Goal: Task Accomplishment & Management: Complete application form

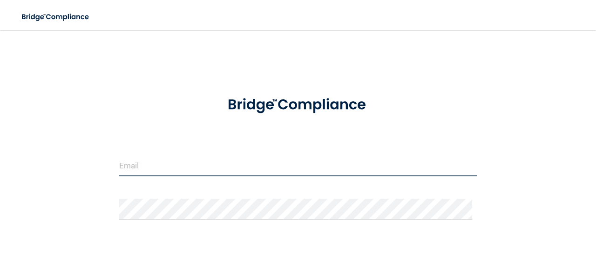
click at [194, 165] on input "email" at bounding box center [298, 165] width 358 height 21
type input "[PERSON_NAME][EMAIL_ADDRESS][DOMAIN_NAME]"
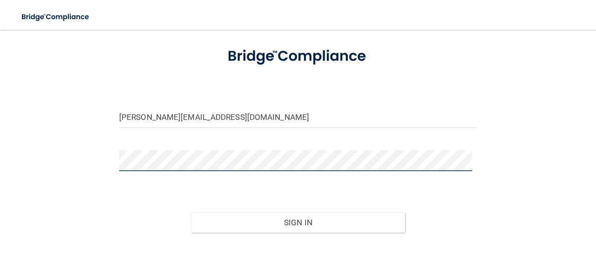
scroll to position [93, 0]
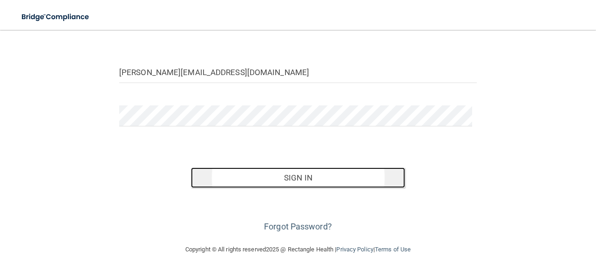
click at [281, 181] on button "Sign In" at bounding box center [298, 177] width 215 height 20
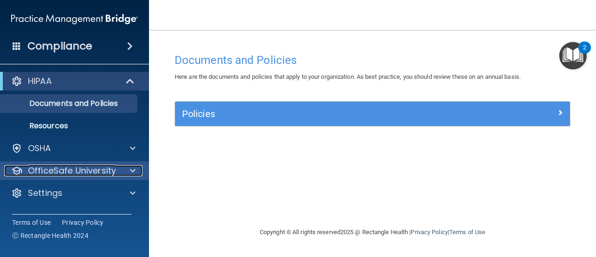
click at [95, 171] on p "OfficeSafe University" at bounding box center [72, 170] width 88 height 11
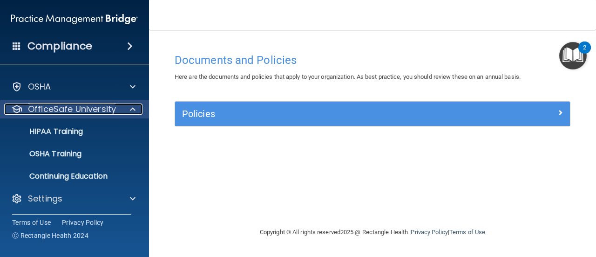
scroll to position [62, 0]
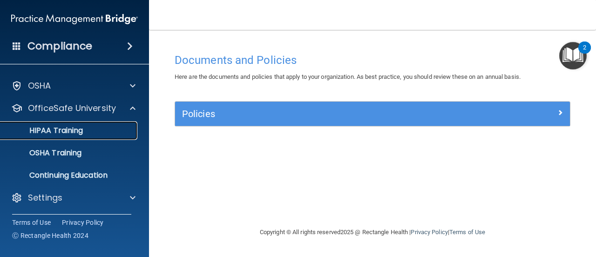
click at [91, 133] on div "HIPAA Training" at bounding box center [69, 130] width 127 height 9
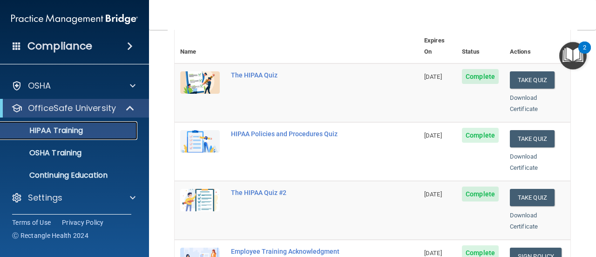
scroll to position [65, 0]
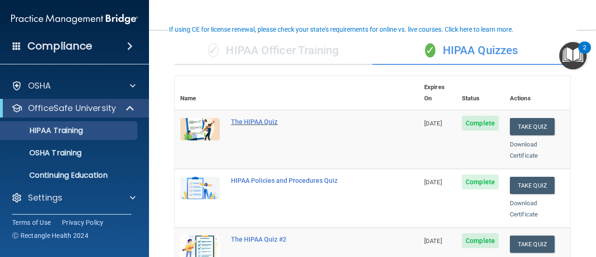
click at [259, 118] on div "The HIPAA Quiz" at bounding box center [301, 121] width 141 height 7
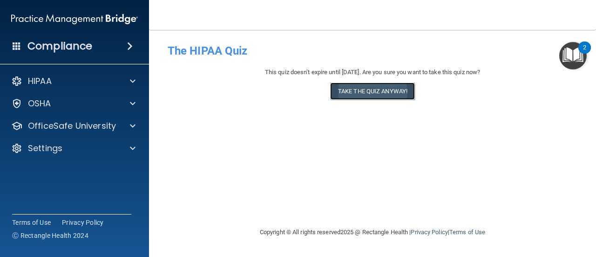
click at [365, 91] on button "Take the quiz anyway!" at bounding box center [372, 90] width 85 height 17
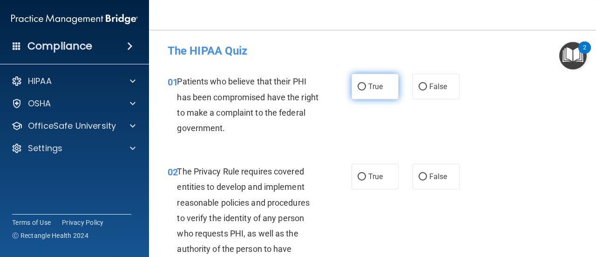
click at [358, 87] on input "True" at bounding box center [362, 86] width 8 height 7
radio input "true"
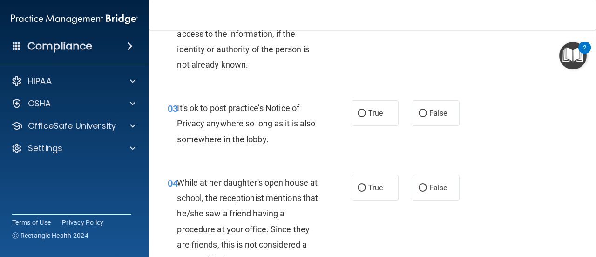
scroll to position [233, 0]
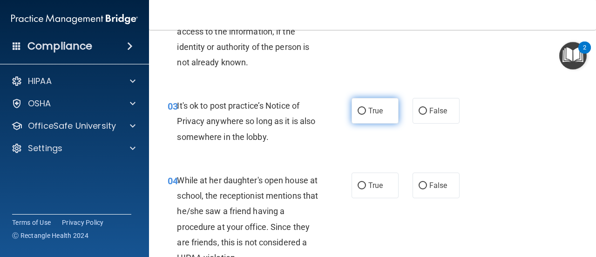
click at [359, 111] on input "True" at bounding box center [362, 111] width 8 height 7
radio input "true"
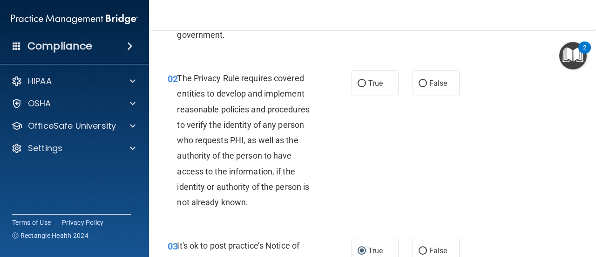
scroll to position [47, 0]
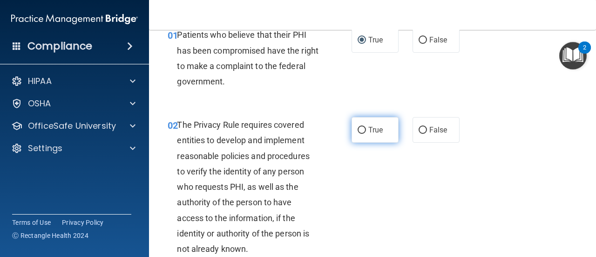
click at [358, 129] on input "True" at bounding box center [362, 130] width 8 height 7
radio input "true"
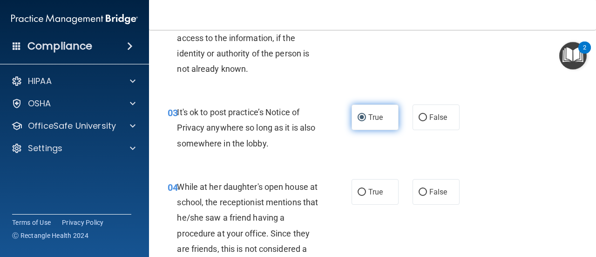
scroll to position [280, 0]
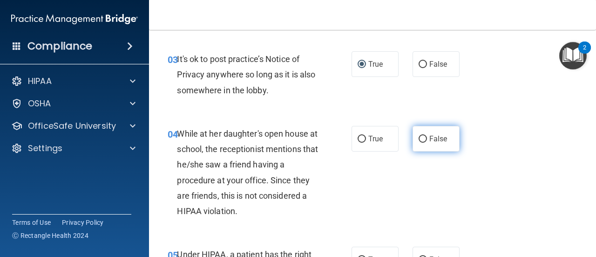
click at [420, 139] on input "False" at bounding box center [423, 139] width 8 height 7
radio input "true"
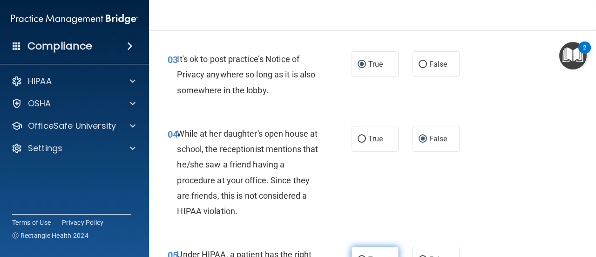
scroll to position [326, 0]
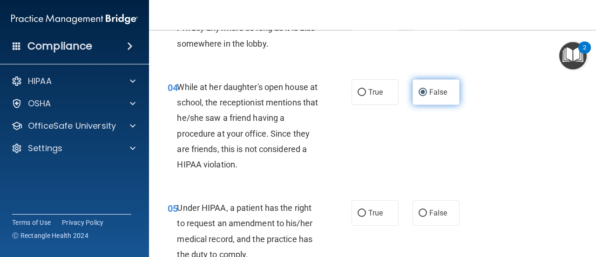
click at [419, 92] on input "False" at bounding box center [423, 92] width 8 height 7
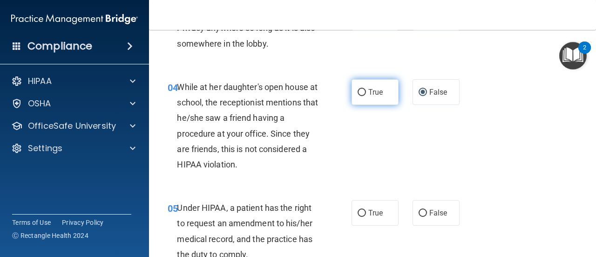
click at [358, 91] on input "True" at bounding box center [362, 92] width 8 height 7
radio input "true"
radio input "false"
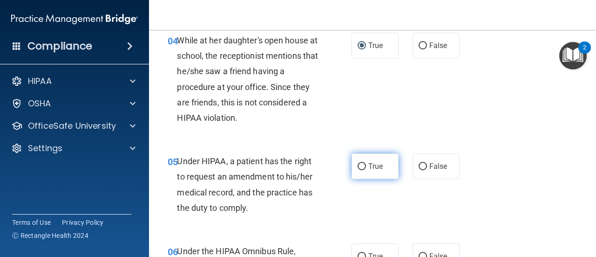
click at [358, 165] on input "True" at bounding box center [362, 166] width 8 height 7
radio input "true"
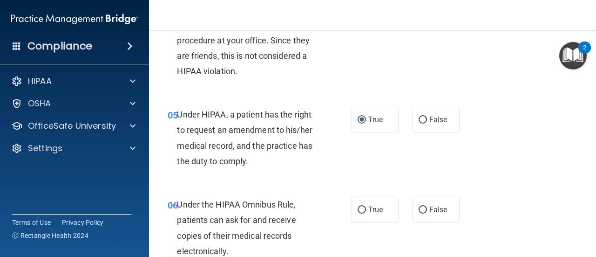
scroll to position [466, 0]
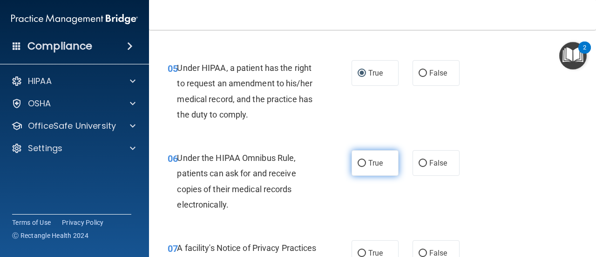
click at [361, 163] on input "True" at bounding box center [362, 163] width 8 height 7
radio input "true"
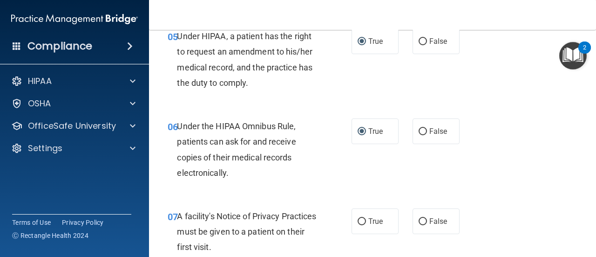
scroll to position [512, 0]
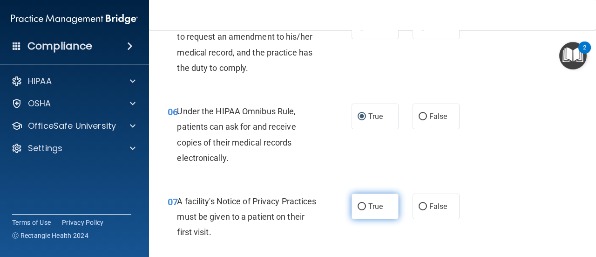
click at [360, 205] on input "True" at bounding box center [362, 206] width 8 height 7
radio input "true"
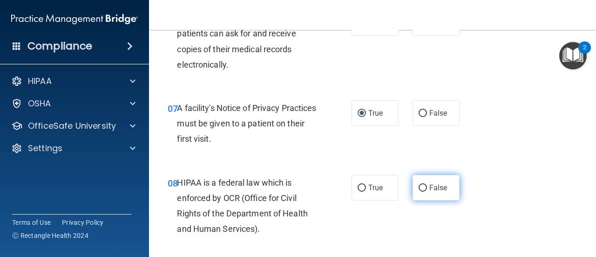
click at [419, 187] on input "False" at bounding box center [423, 187] width 8 height 7
radio input "true"
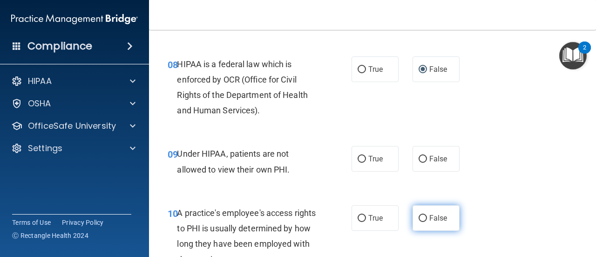
scroll to position [745, 0]
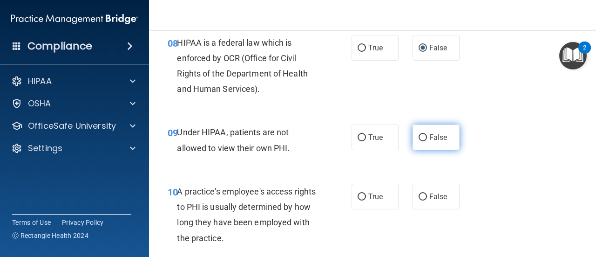
click at [419, 136] on input "False" at bounding box center [423, 137] width 8 height 7
radio input "true"
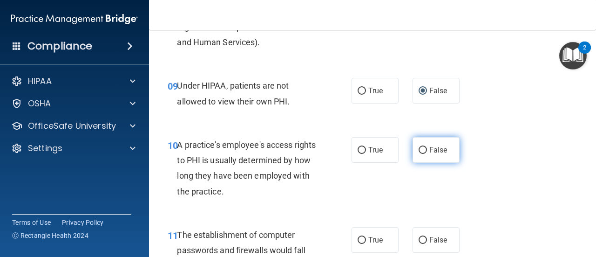
click at [419, 149] on input "False" at bounding box center [423, 150] width 8 height 7
radio input "true"
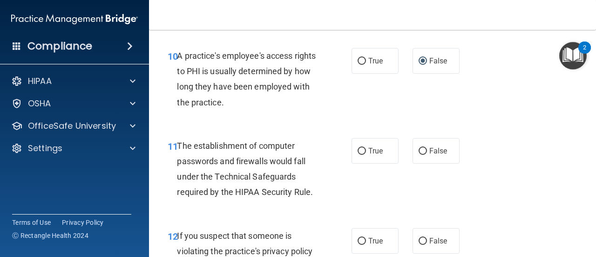
scroll to position [885, 0]
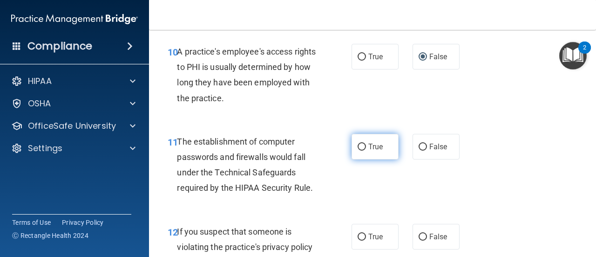
click at [358, 144] on input "True" at bounding box center [362, 146] width 8 height 7
radio input "true"
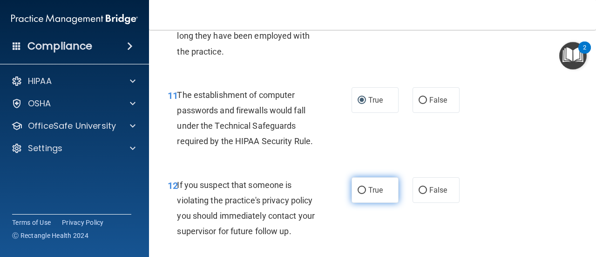
click at [359, 188] on input "True" at bounding box center [362, 190] width 8 height 7
radio input "true"
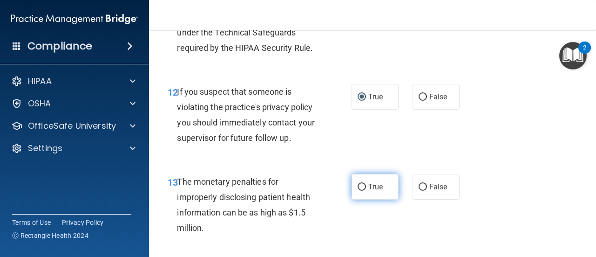
click at [360, 186] on input "True" at bounding box center [362, 187] width 8 height 7
radio input "true"
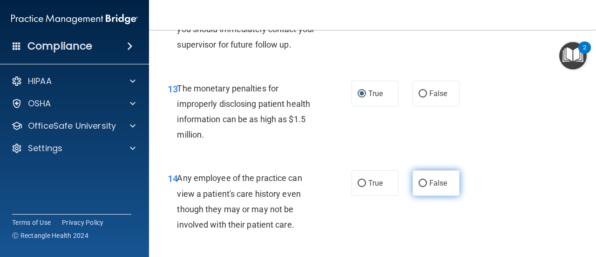
click at [419, 184] on input "False" at bounding box center [423, 183] width 8 height 7
radio input "true"
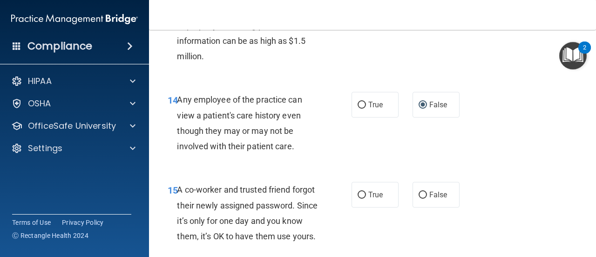
scroll to position [1211, 0]
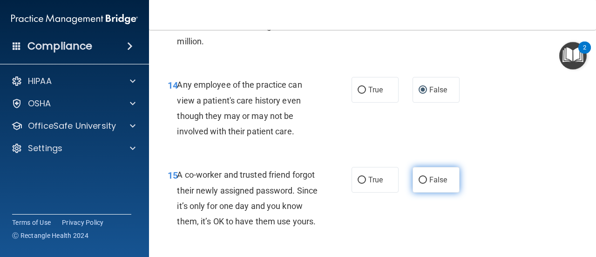
click at [421, 180] on input "False" at bounding box center [423, 180] width 8 height 7
radio input "true"
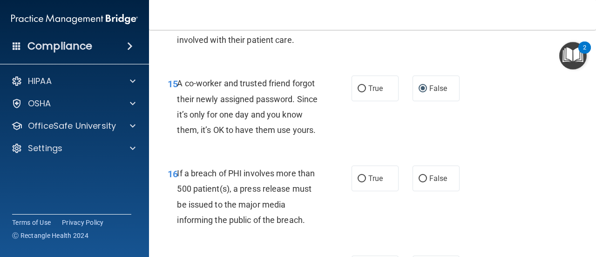
scroll to position [1304, 0]
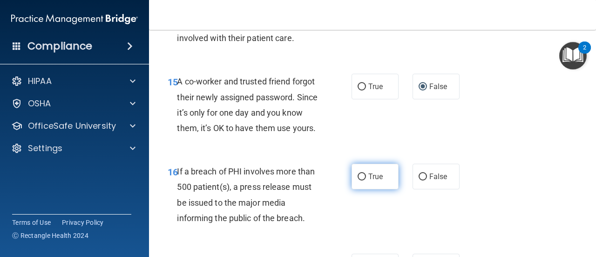
click at [360, 180] on input "True" at bounding box center [362, 176] width 8 height 7
radio input "true"
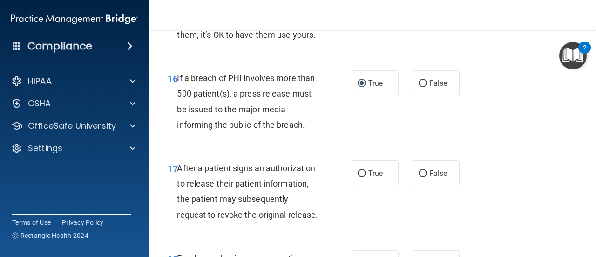
scroll to position [1444, 0]
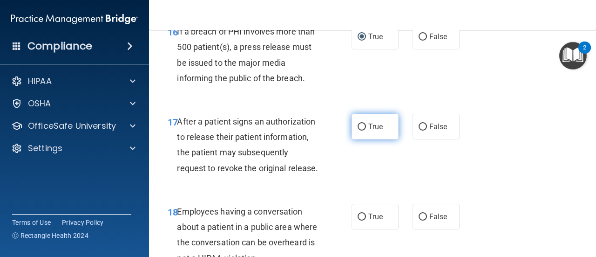
click at [358, 130] on input "True" at bounding box center [362, 126] width 8 height 7
radio input "true"
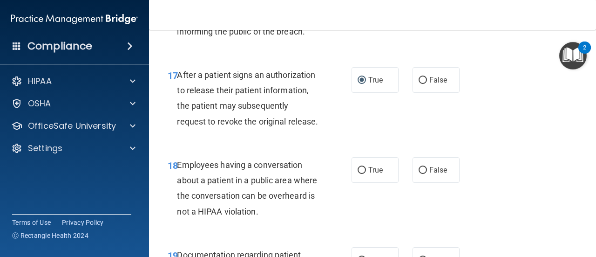
scroll to position [1537, 0]
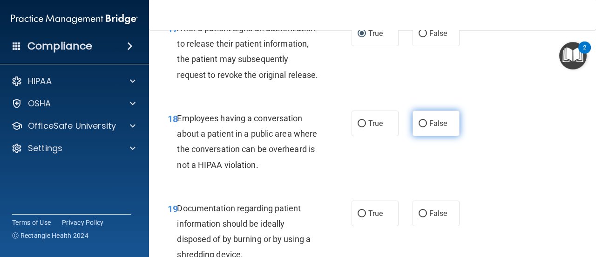
click at [419, 127] on input "False" at bounding box center [423, 123] width 8 height 7
radio input "true"
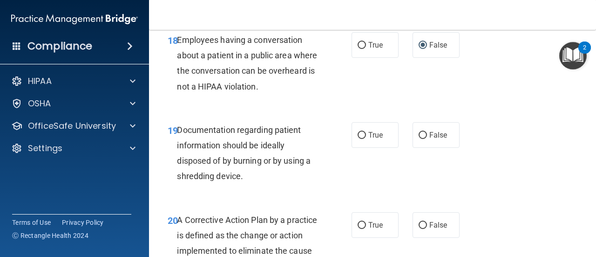
scroll to position [1630, 0]
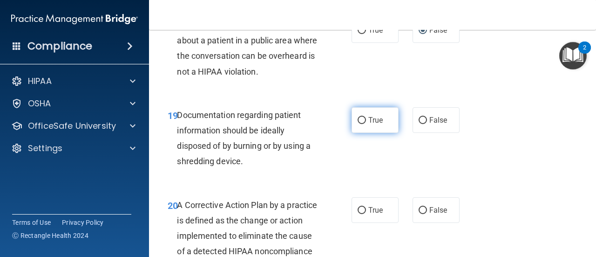
click at [358, 124] on input "True" at bounding box center [362, 120] width 8 height 7
radio input "true"
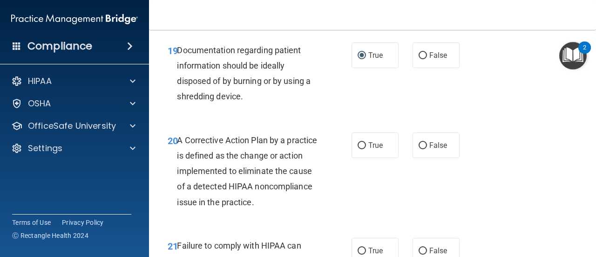
scroll to position [1724, 0]
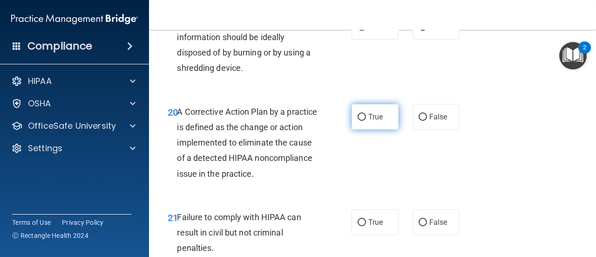
click at [359, 121] on input "True" at bounding box center [362, 117] width 8 height 7
radio input "true"
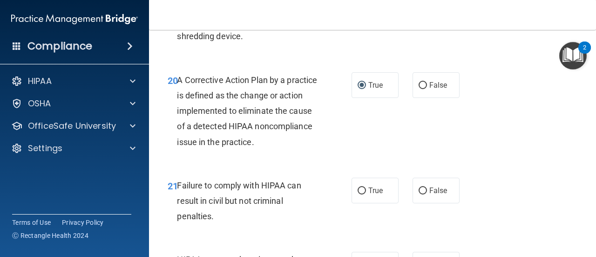
scroll to position [1770, 0]
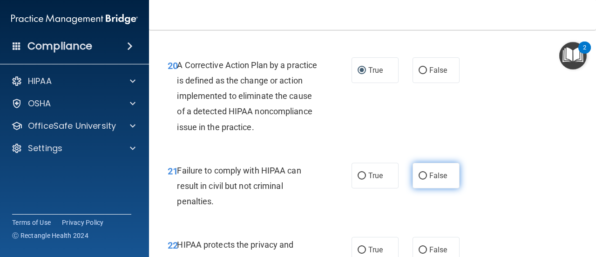
click at [419, 179] on input "False" at bounding box center [423, 175] width 8 height 7
radio input "true"
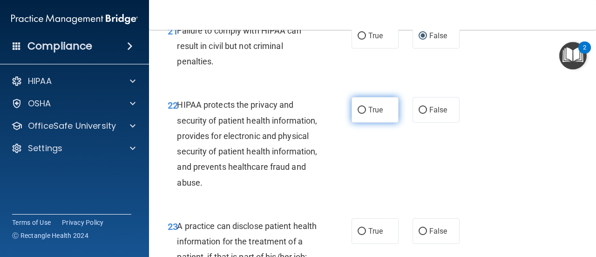
click at [359, 114] on input "True" at bounding box center [362, 110] width 8 height 7
radio input "true"
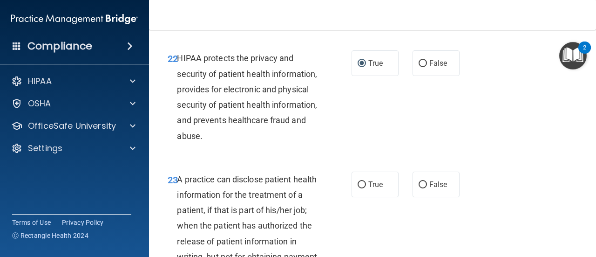
scroll to position [2050, 0]
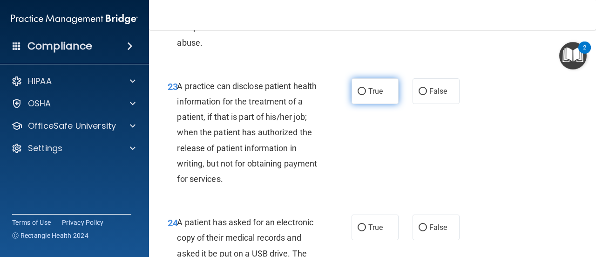
click at [358, 95] on input "True" at bounding box center [362, 91] width 8 height 7
radio input "true"
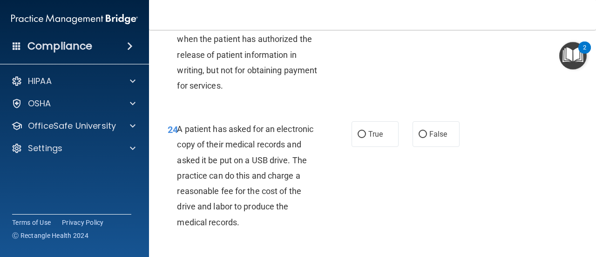
scroll to position [2190, 0]
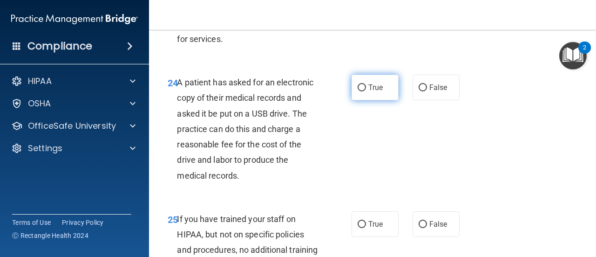
click at [362, 91] on input "True" at bounding box center [362, 87] width 8 height 7
radio input "true"
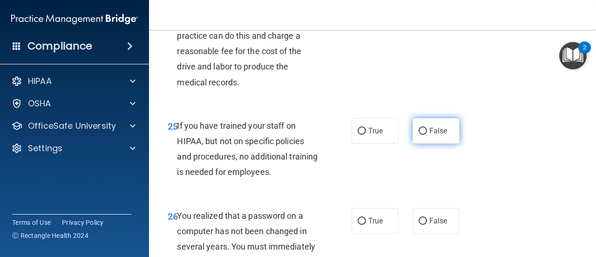
click at [419, 135] on input "False" at bounding box center [423, 131] width 8 height 7
radio input "true"
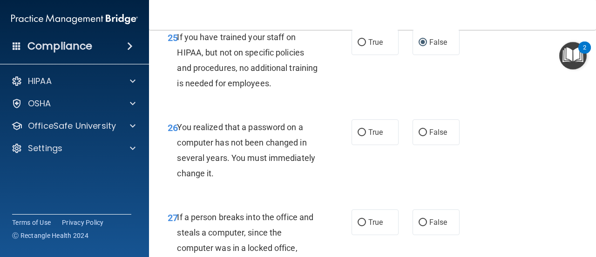
scroll to position [2422, 0]
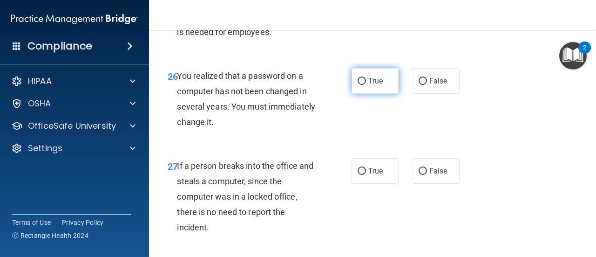
click at [358, 85] on input "True" at bounding box center [362, 81] width 8 height 7
radio input "true"
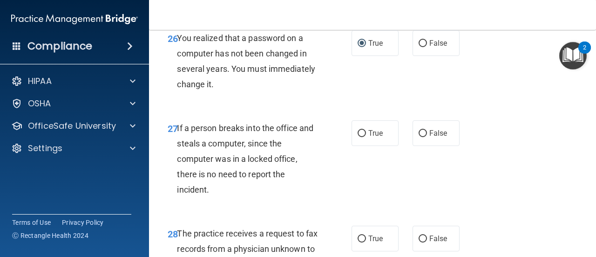
scroll to position [2469, 0]
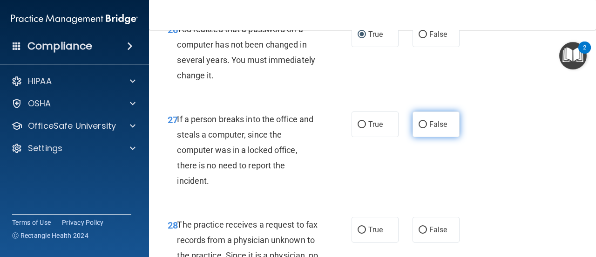
click at [420, 128] on input "False" at bounding box center [423, 124] width 8 height 7
radio input "true"
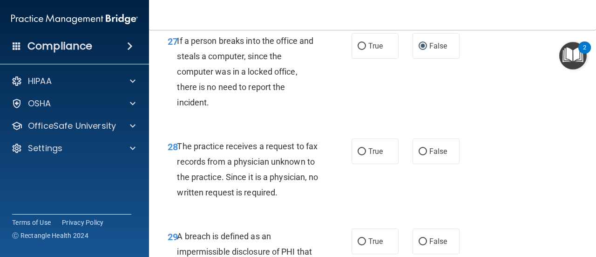
scroll to position [2562, 0]
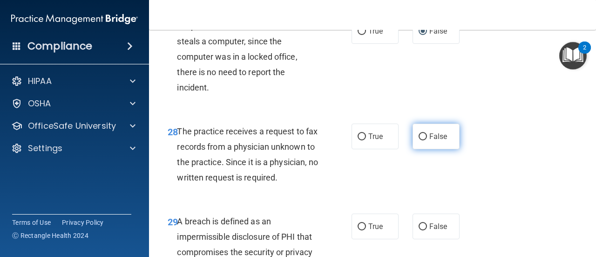
click at [420, 140] on input "False" at bounding box center [423, 136] width 8 height 7
radio input "true"
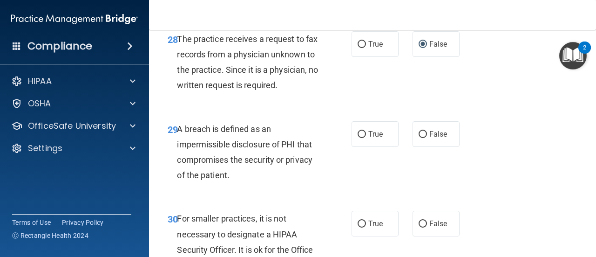
scroll to position [2655, 0]
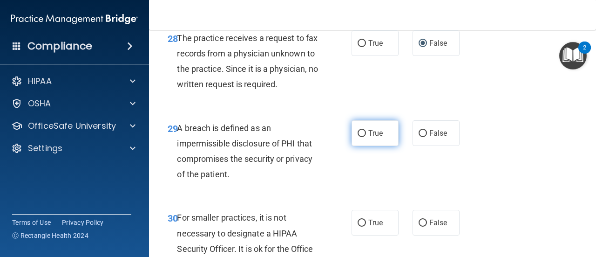
click at [359, 137] on input "True" at bounding box center [362, 133] width 8 height 7
radio input "true"
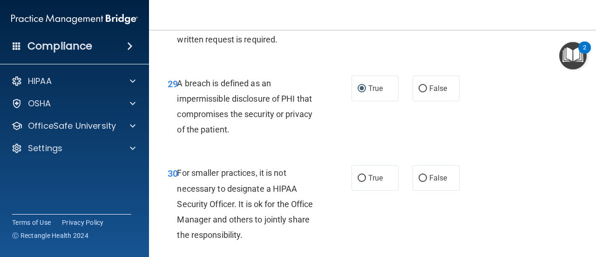
scroll to position [2749, 0]
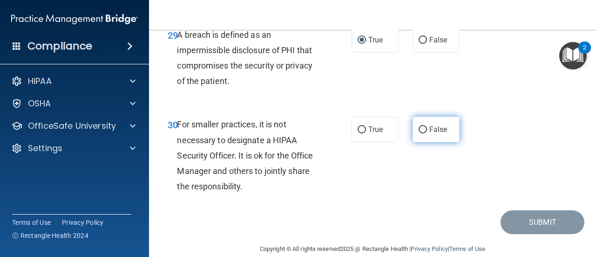
click at [419, 133] on input "False" at bounding box center [423, 129] width 8 height 7
radio input "true"
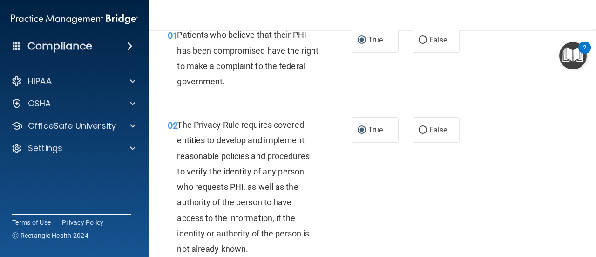
scroll to position [93, 0]
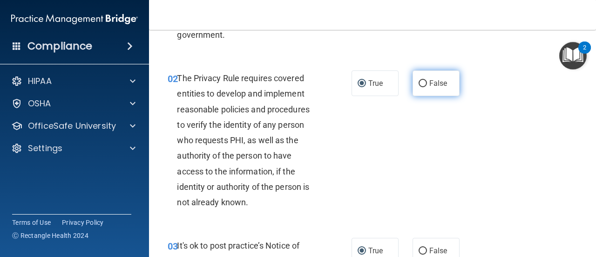
click at [419, 82] on input "False" at bounding box center [423, 83] width 8 height 7
radio input "true"
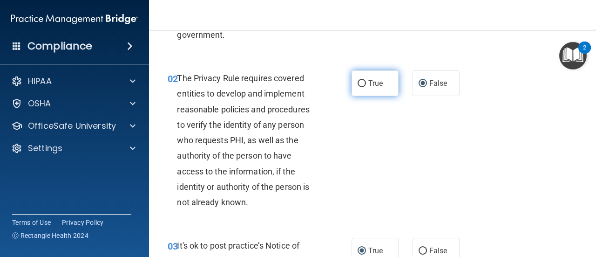
click at [358, 80] on input "True" at bounding box center [362, 83] width 8 height 7
radio input "true"
radio input "false"
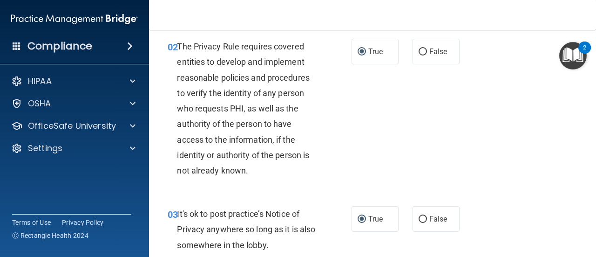
scroll to position [140, 0]
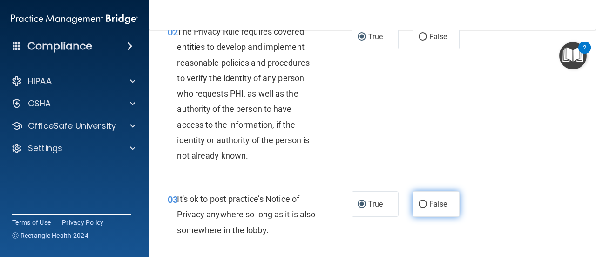
click at [419, 204] on input "False" at bounding box center [423, 204] width 8 height 7
radio input "true"
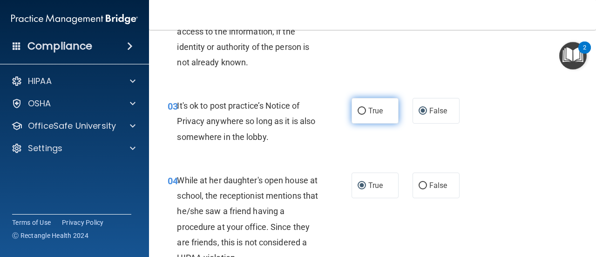
click at [359, 112] on input "True" at bounding box center [362, 111] width 8 height 7
radio input "true"
radio input "false"
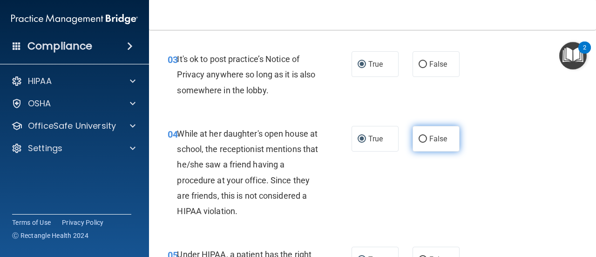
click at [419, 137] on input "False" at bounding box center [423, 139] width 8 height 7
radio input "true"
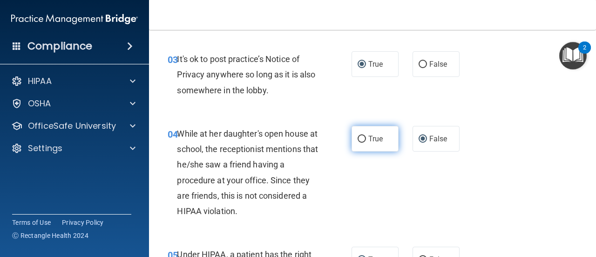
click at [358, 138] on input "True" at bounding box center [362, 139] width 8 height 7
radio input "true"
radio input "false"
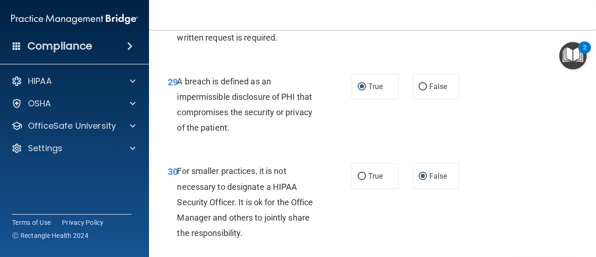
scroll to position [2809, 0]
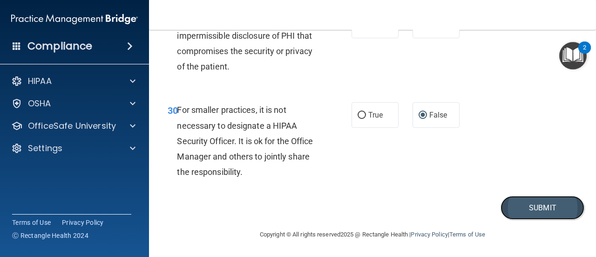
click at [533, 213] on button "Submit" at bounding box center [543, 208] width 84 height 24
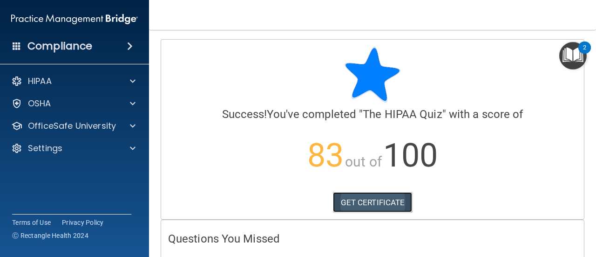
click at [376, 201] on link "GET CERTIFICATE" at bounding box center [373, 202] width 80 height 20
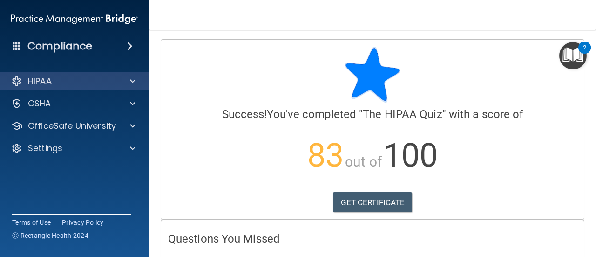
click at [93, 87] on div "HIPAA" at bounding box center [75, 81] width 150 height 19
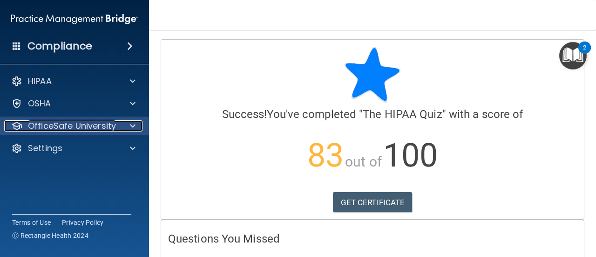
click at [87, 130] on p "OfficeSafe University" at bounding box center [72, 125] width 88 height 11
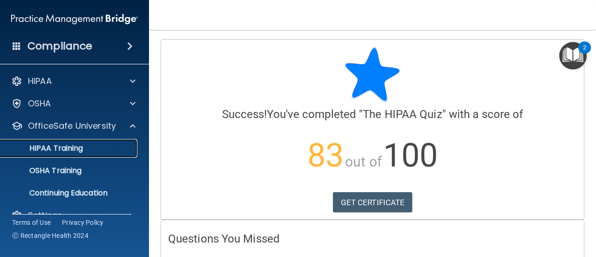
click at [74, 145] on p "HIPAA Training" at bounding box center [44, 147] width 77 height 9
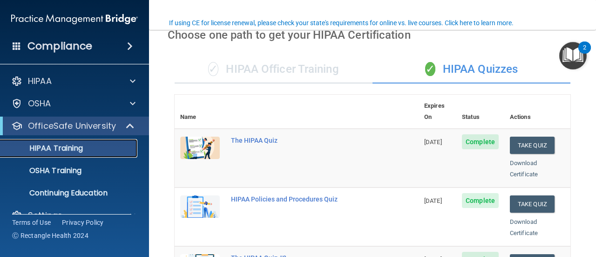
scroll to position [93, 0]
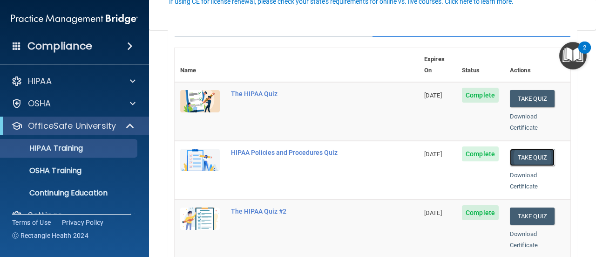
click at [518, 149] on button "Take Quiz" at bounding box center [532, 157] width 45 height 17
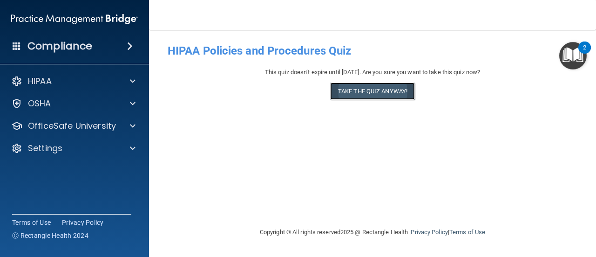
click at [365, 95] on button "Take the quiz anyway!" at bounding box center [372, 90] width 85 height 17
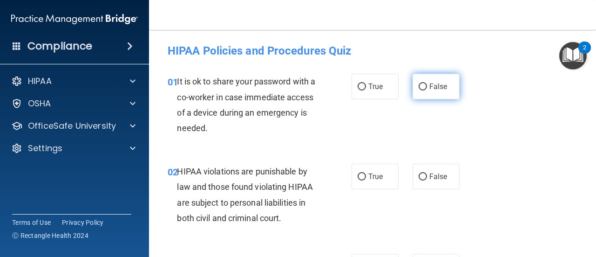
click at [419, 87] on input "False" at bounding box center [423, 86] width 8 height 7
radio input "true"
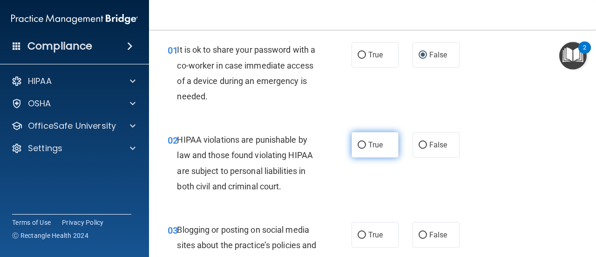
scroll to position [47, 0]
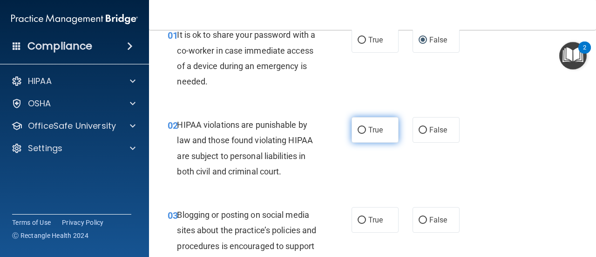
click at [358, 130] on input "True" at bounding box center [362, 130] width 8 height 7
radio input "true"
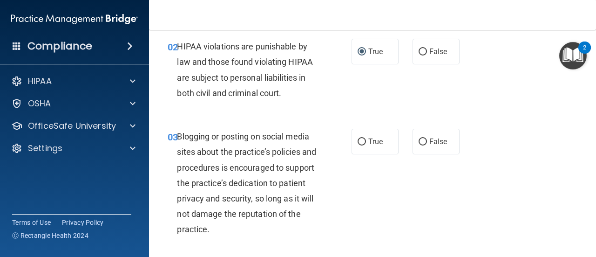
scroll to position [140, 0]
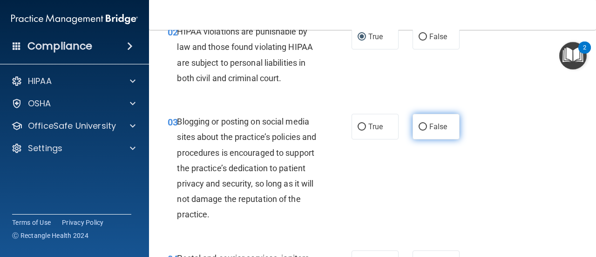
click at [419, 126] on input "False" at bounding box center [423, 126] width 8 height 7
radio input "true"
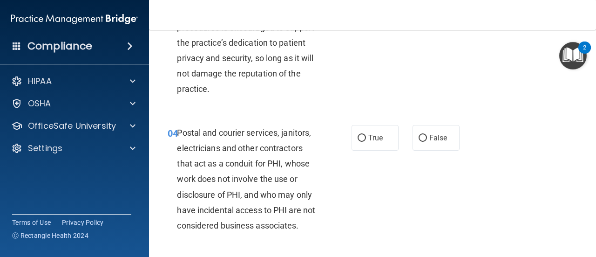
scroll to position [280, 0]
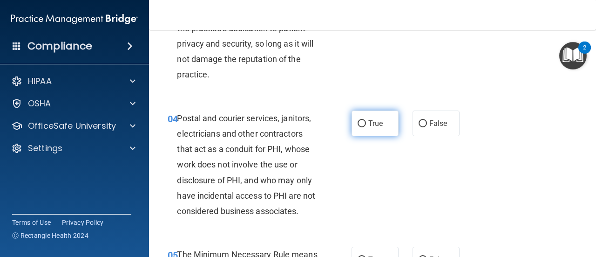
click at [359, 122] on input "True" at bounding box center [362, 123] width 8 height 7
radio input "true"
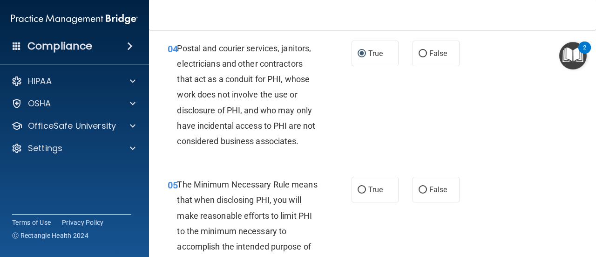
scroll to position [419, 0]
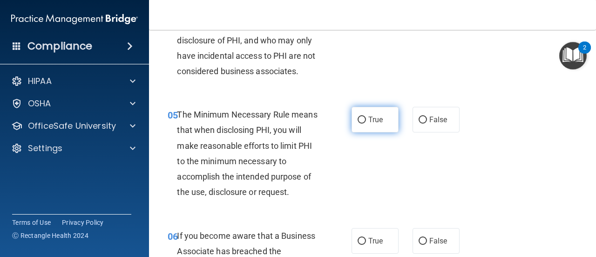
click at [359, 119] on input "True" at bounding box center [362, 119] width 8 height 7
radio input "true"
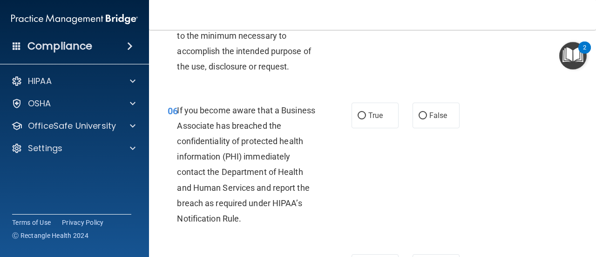
scroll to position [559, 0]
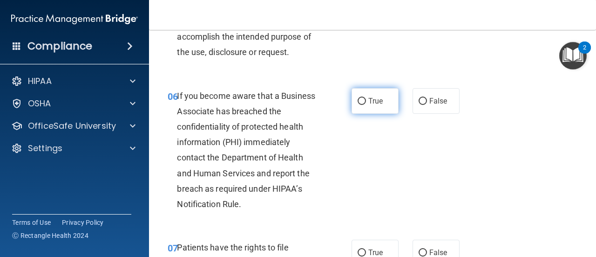
click at [358, 99] on input "True" at bounding box center [362, 101] width 8 height 7
radio input "true"
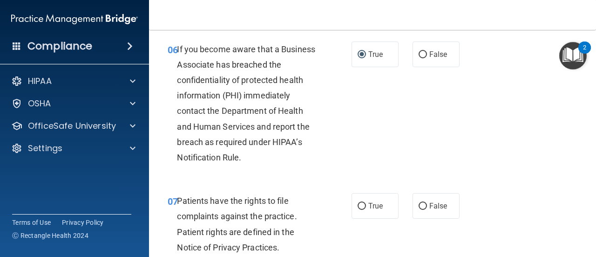
scroll to position [652, 0]
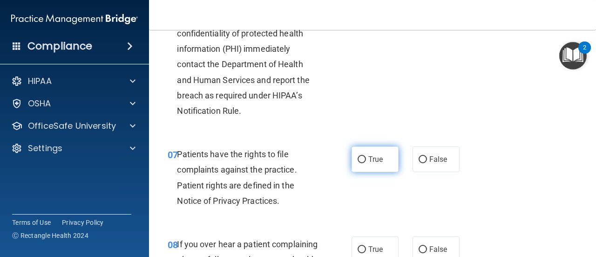
click at [358, 159] on input "True" at bounding box center [362, 159] width 8 height 7
radio input "true"
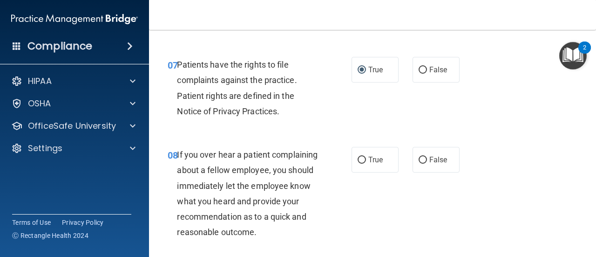
scroll to position [792, 0]
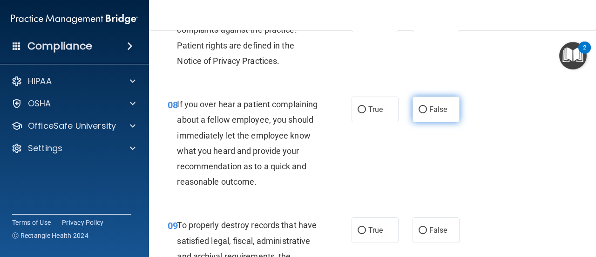
click at [419, 106] on input "False" at bounding box center [423, 109] width 8 height 7
radio input "true"
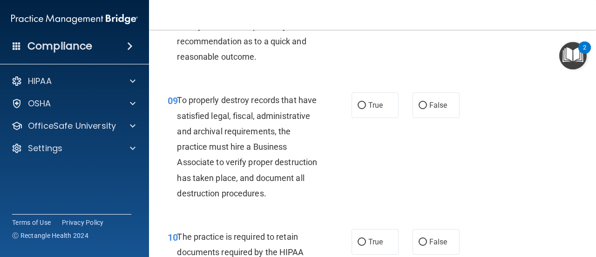
scroll to position [932, 0]
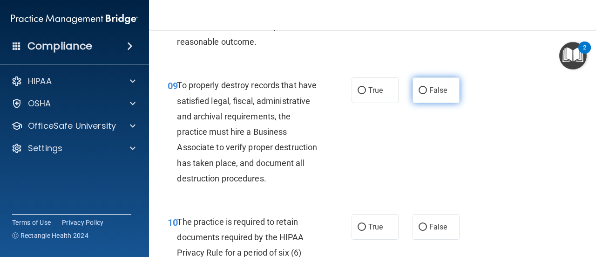
click at [420, 94] on input "False" at bounding box center [423, 90] width 8 height 7
radio input "true"
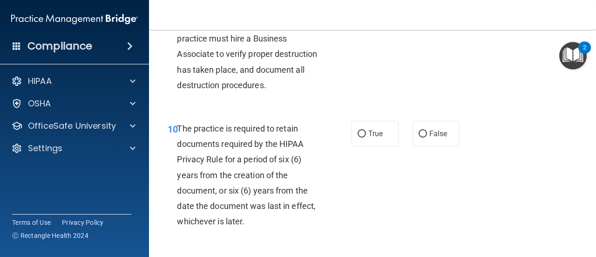
scroll to position [1118, 0]
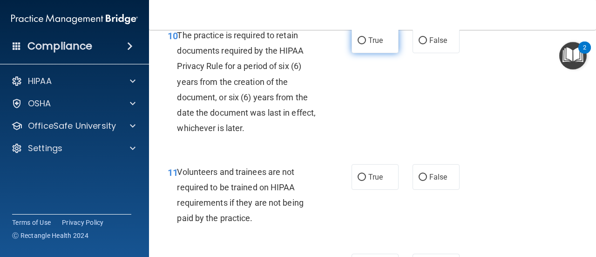
click at [358, 44] on input "True" at bounding box center [362, 40] width 8 height 7
radio input "true"
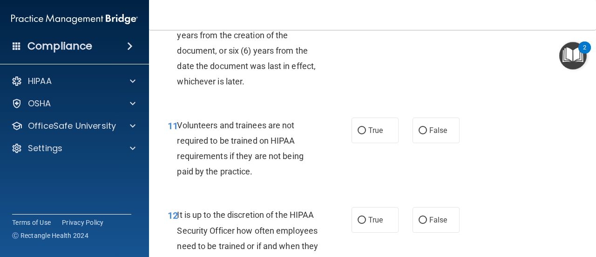
scroll to position [1211, 0]
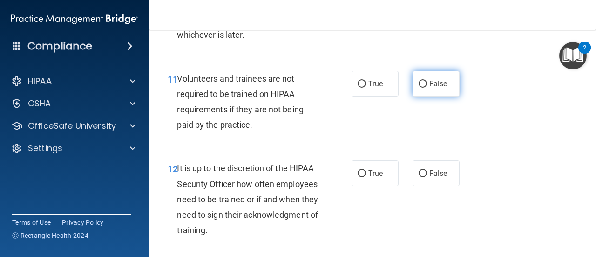
click at [422, 88] on input "False" at bounding box center [423, 84] width 8 height 7
radio input "true"
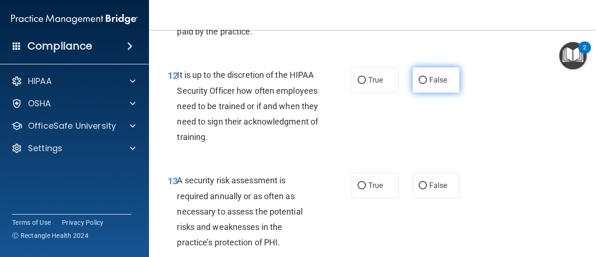
click at [419, 84] on input "False" at bounding box center [423, 80] width 8 height 7
radio input "true"
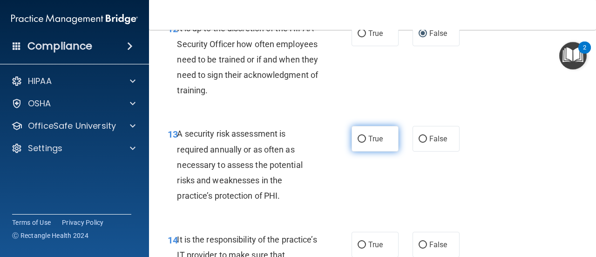
click at [361, 143] on input "True" at bounding box center [362, 139] width 8 height 7
radio input "true"
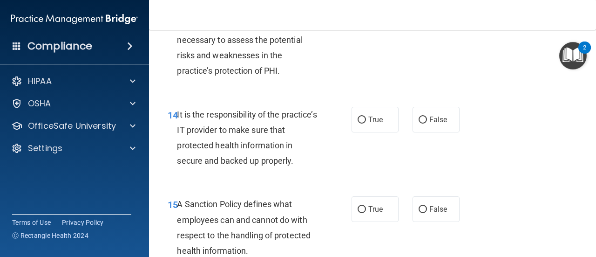
scroll to position [1491, 0]
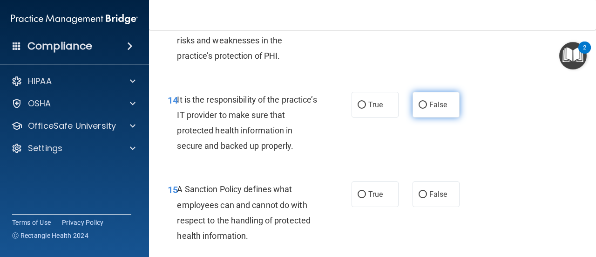
click at [419, 109] on input "False" at bounding box center [423, 105] width 8 height 7
radio input "true"
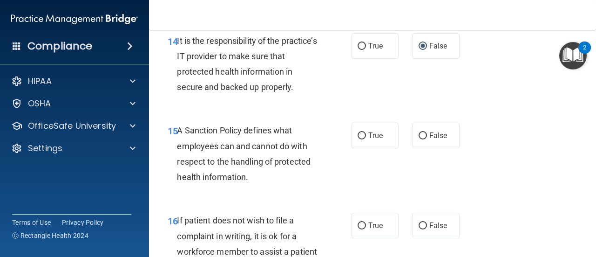
scroll to position [1584, 0]
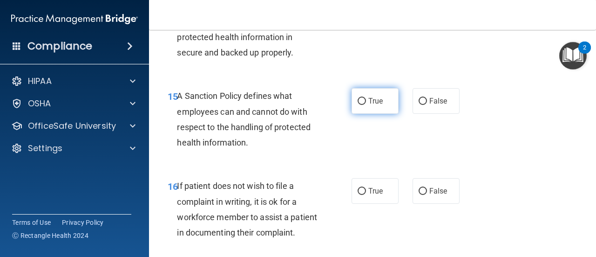
click at [358, 105] on input "True" at bounding box center [362, 101] width 8 height 7
radio input "true"
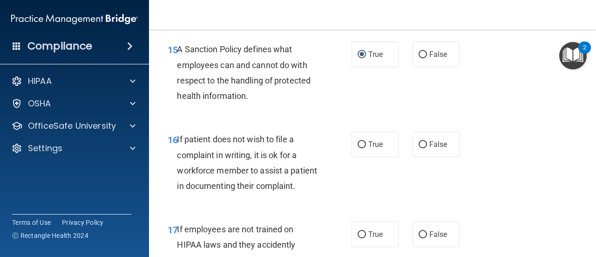
scroll to position [1677, 0]
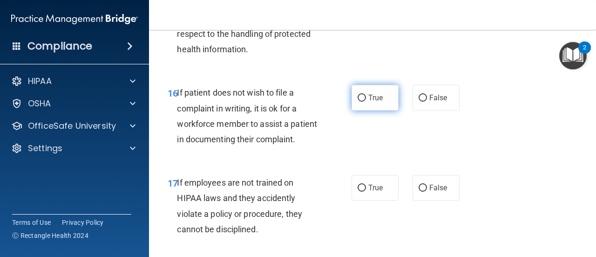
click at [359, 102] on input "True" at bounding box center [362, 98] width 8 height 7
radio input "true"
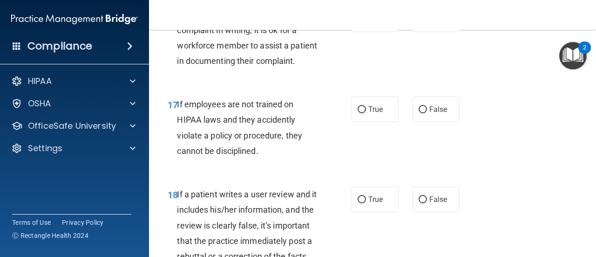
scroll to position [1770, 0]
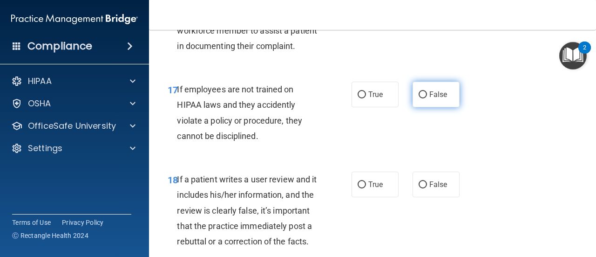
click at [419, 98] on input "False" at bounding box center [423, 94] width 8 height 7
radio input "true"
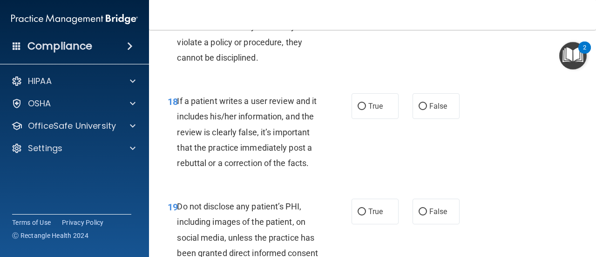
scroll to position [1863, 0]
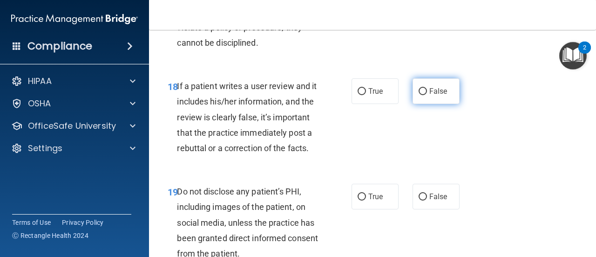
click at [419, 95] on input "False" at bounding box center [423, 91] width 8 height 7
radio input "true"
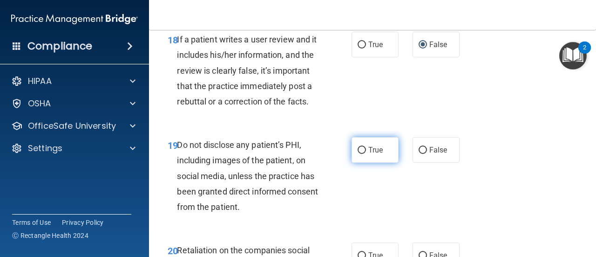
scroll to position [1957, 0]
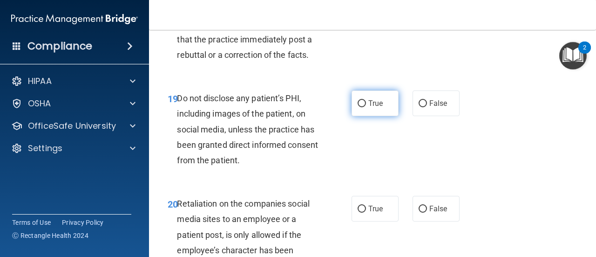
click at [358, 107] on input "True" at bounding box center [362, 103] width 8 height 7
radio input "true"
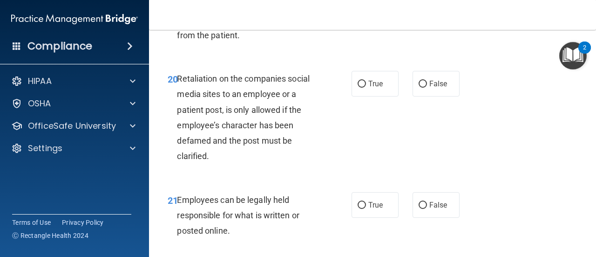
scroll to position [2096, 0]
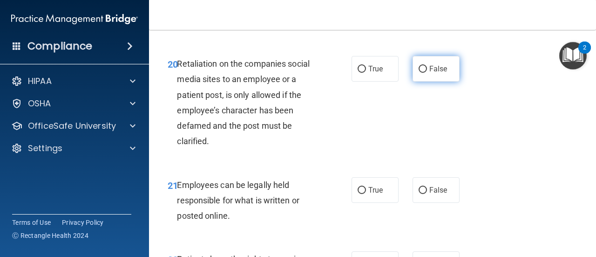
click at [419, 73] on input "False" at bounding box center [423, 69] width 8 height 7
radio input "true"
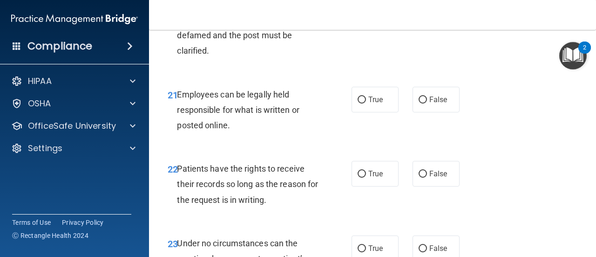
scroll to position [2190, 0]
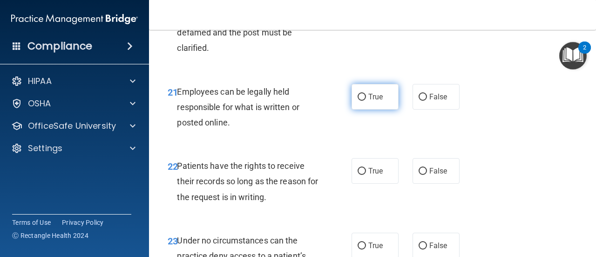
click at [361, 101] on input "True" at bounding box center [362, 97] width 8 height 7
radio input "true"
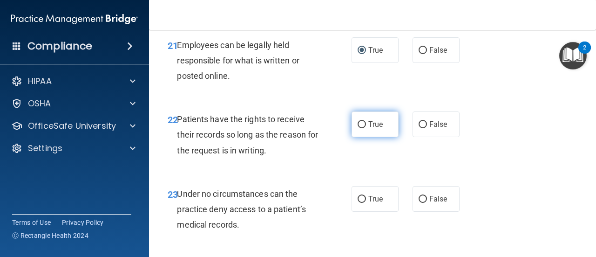
click at [358, 128] on input "True" at bounding box center [362, 124] width 8 height 7
radio input "true"
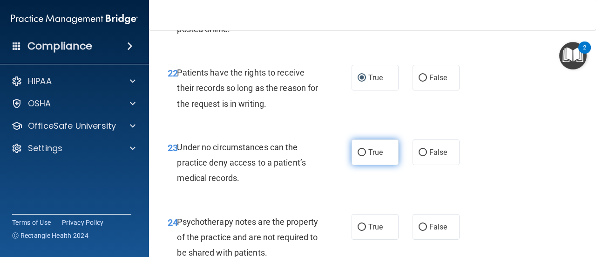
click at [358, 156] on input "True" at bounding box center [362, 152] width 8 height 7
radio input "true"
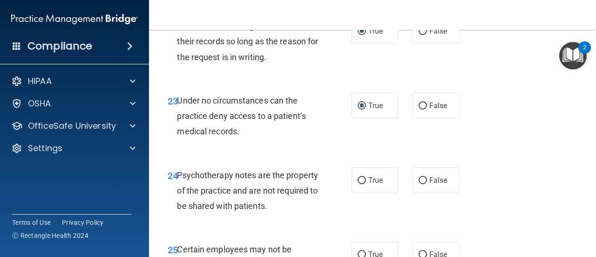
scroll to position [2376, 0]
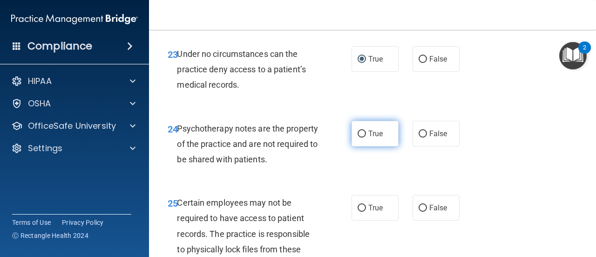
click at [360, 137] on input "True" at bounding box center [362, 133] width 8 height 7
radio input "true"
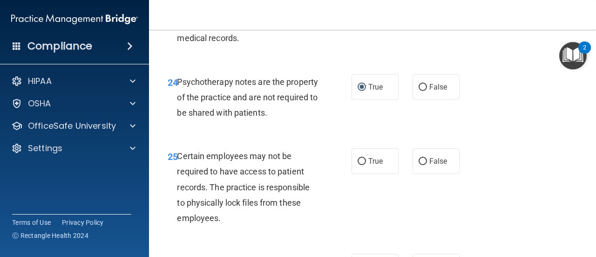
scroll to position [2469, 0]
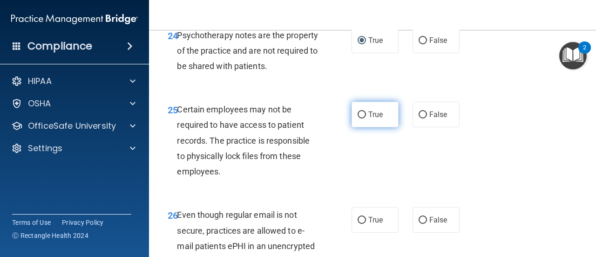
click at [359, 118] on input "True" at bounding box center [362, 114] width 8 height 7
radio input "true"
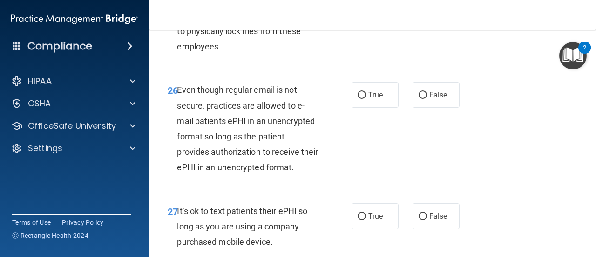
scroll to position [2609, 0]
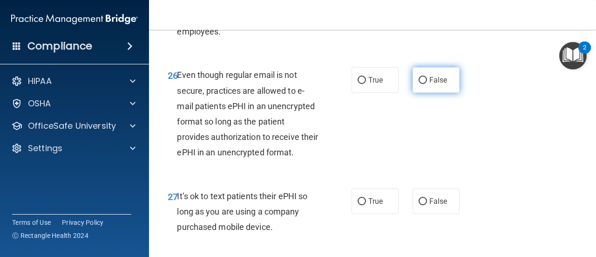
click at [419, 84] on input "False" at bounding box center [423, 80] width 8 height 7
radio input "true"
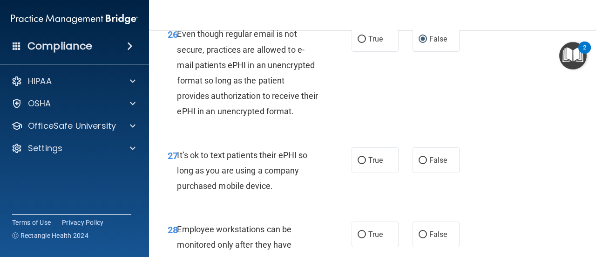
scroll to position [2702, 0]
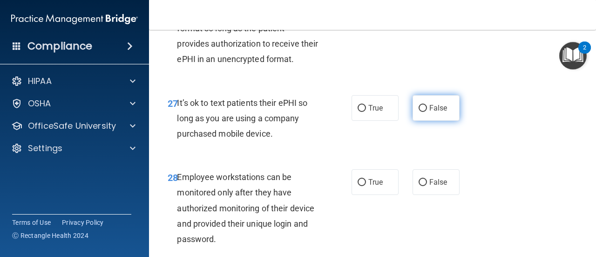
click at [419, 112] on input "False" at bounding box center [423, 108] width 8 height 7
radio input "true"
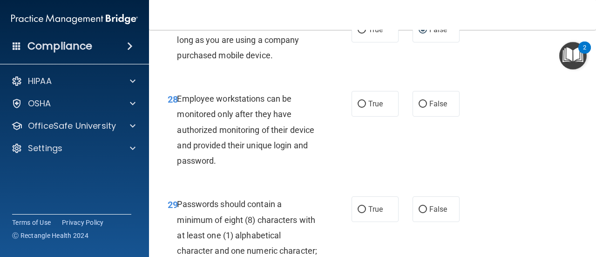
scroll to position [2795, 0]
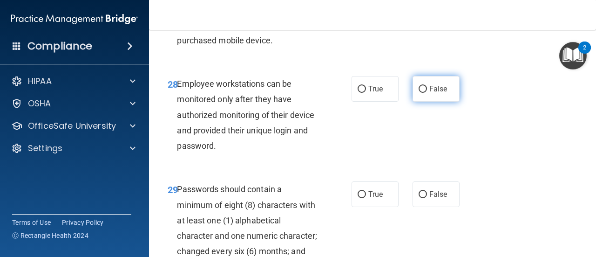
click at [419, 93] on input "False" at bounding box center [423, 89] width 8 height 7
radio input "true"
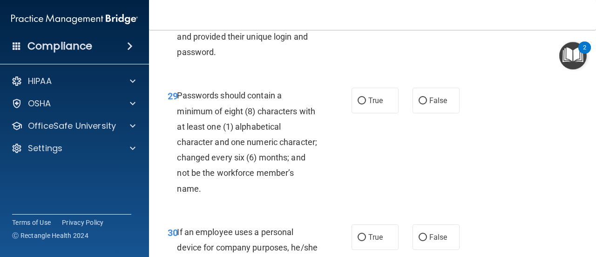
scroll to position [2935, 0]
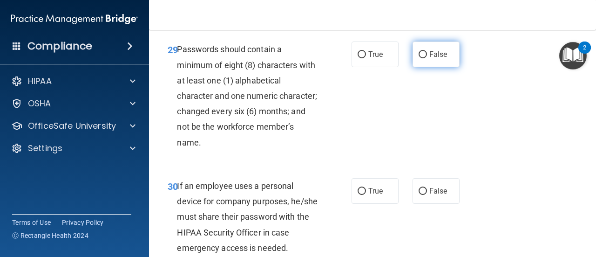
click at [419, 58] on input "False" at bounding box center [423, 54] width 8 height 7
radio input "true"
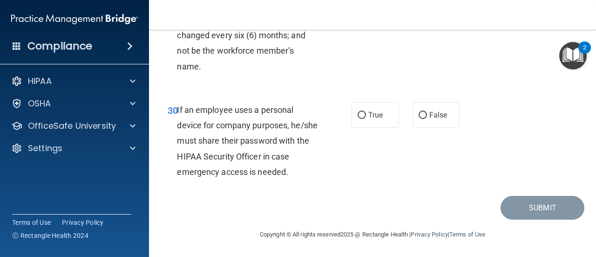
scroll to position [3072, 0]
click at [419, 115] on input "False" at bounding box center [423, 115] width 8 height 7
radio input "true"
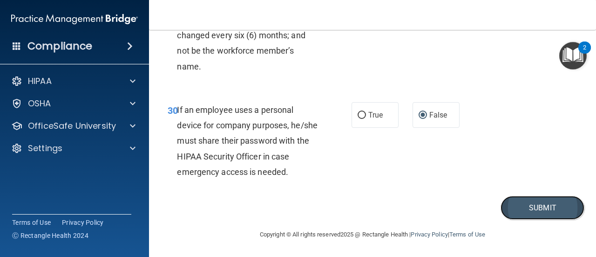
click at [515, 209] on button "Submit" at bounding box center [543, 208] width 84 height 24
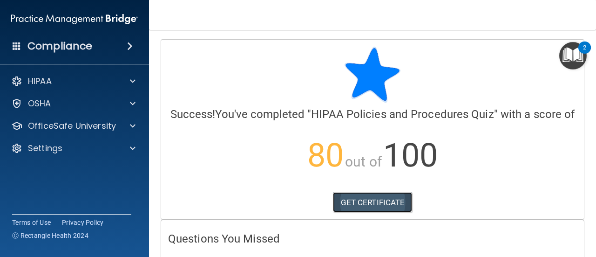
click at [374, 212] on link "GET CERTIFICATE" at bounding box center [373, 202] width 80 height 20
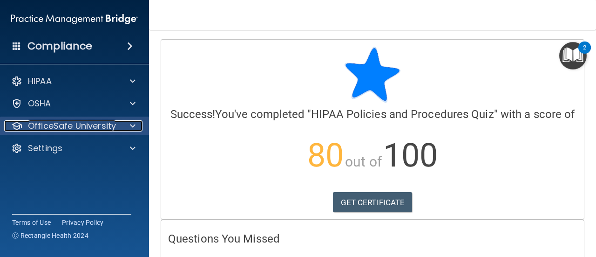
click at [78, 130] on p "OfficeSafe University" at bounding box center [72, 125] width 88 height 11
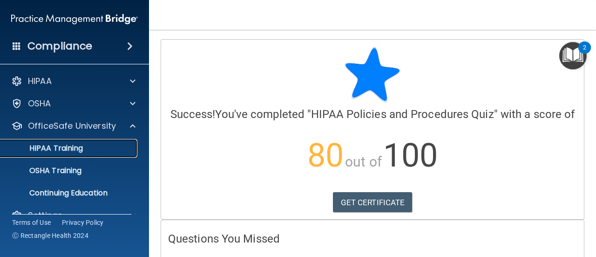
click at [80, 151] on p "HIPAA Training" at bounding box center [44, 147] width 77 height 9
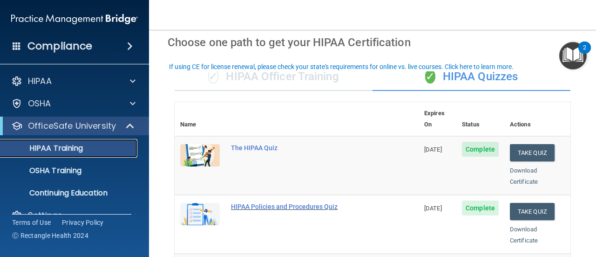
scroll to position [93, 0]
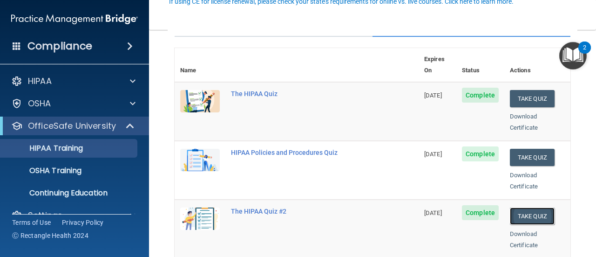
click at [540, 207] on button "Take Quiz" at bounding box center [532, 215] width 45 height 17
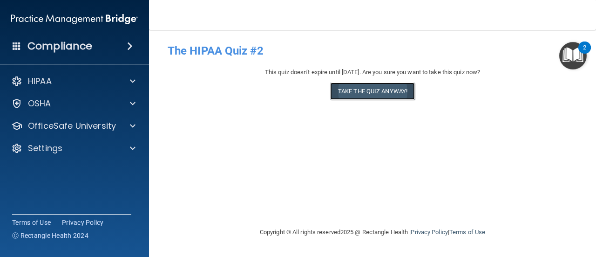
click at [376, 89] on button "Take the quiz anyway!" at bounding box center [372, 90] width 85 height 17
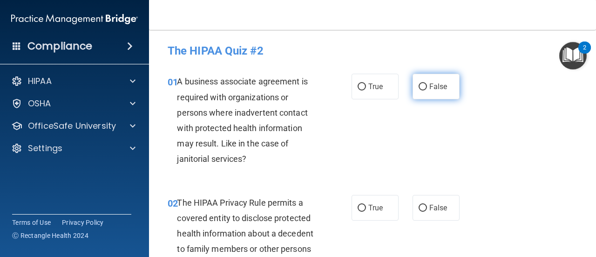
click at [420, 84] on input "False" at bounding box center [423, 86] width 8 height 7
radio input "true"
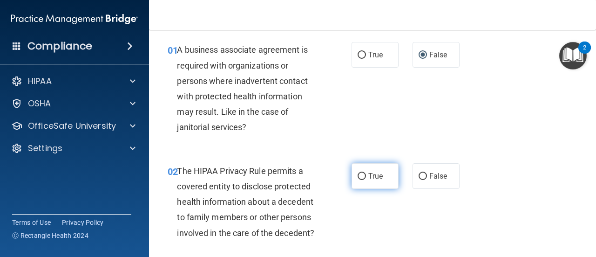
scroll to position [47, 0]
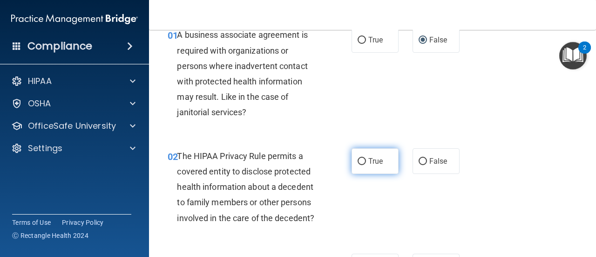
click at [358, 160] on input "True" at bounding box center [362, 161] width 8 height 7
radio input "true"
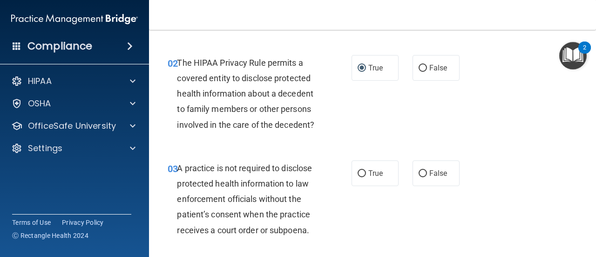
scroll to position [186, 0]
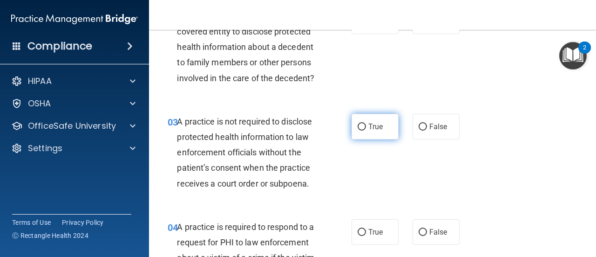
click at [358, 125] on input "True" at bounding box center [362, 126] width 8 height 7
radio input "true"
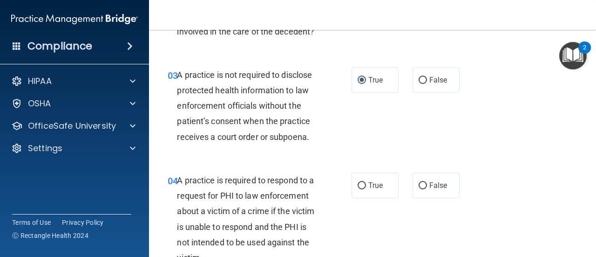
scroll to position [280, 0]
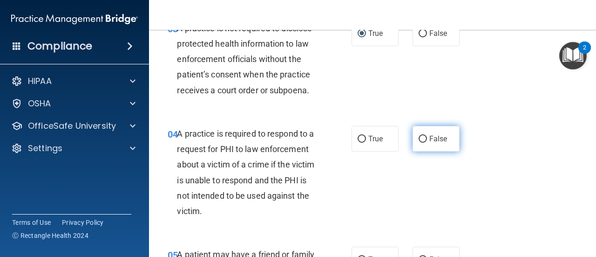
click at [421, 136] on input "False" at bounding box center [423, 139] width 8 height 7
radio input "true"
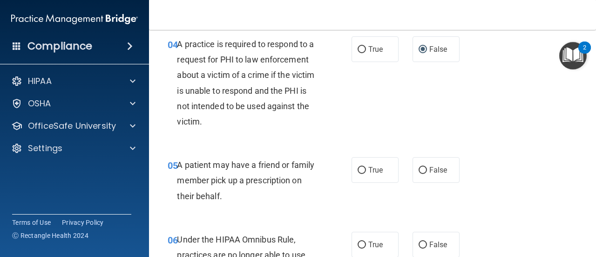
scroll to position [373, 0]
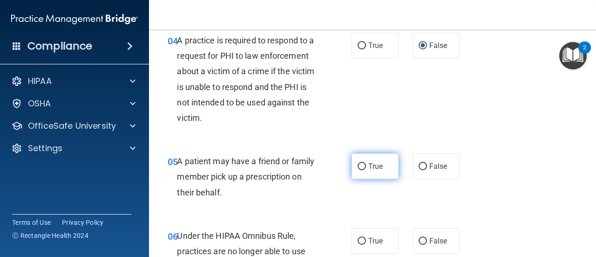
click at [358, 164] on input "True" at bounding box center [362, 166] width 8 height 7
radio input "true"
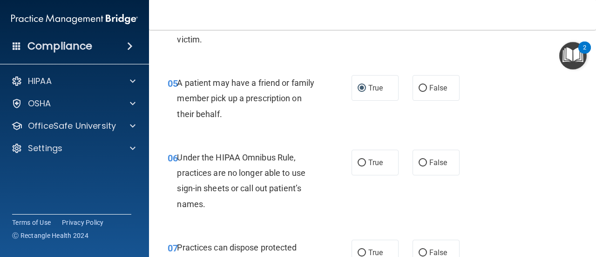
scroll to position [466, 0]
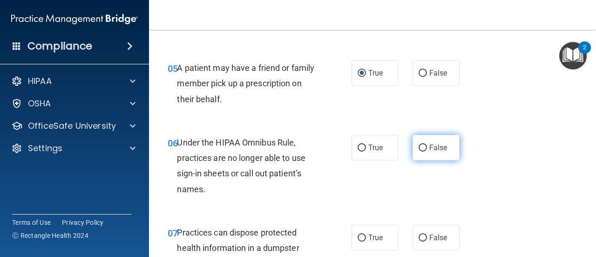
click at [420, 146] on input "False" at bounding box center [423, 147] width 8 height 7
radio input "true"
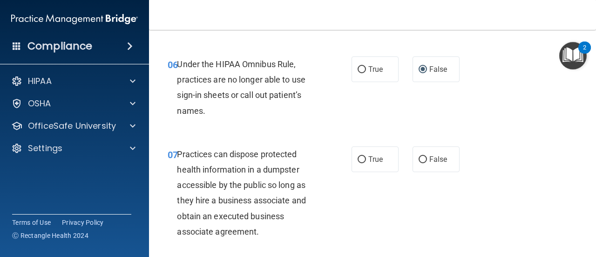
scroll to position [559, 0]
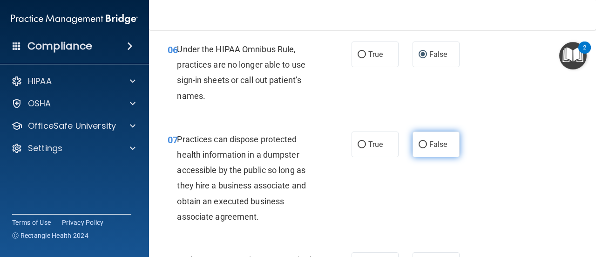
click at [419, 143] on input "False" at bounding box center [423, 144] width 8 height 7
radio input "true"
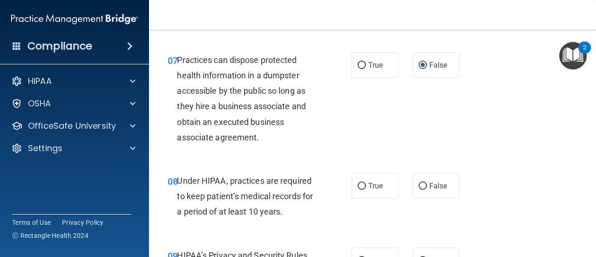
scroll to position [652, 0]
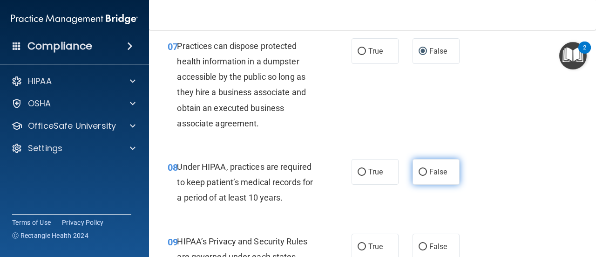
click at [419, 170] on input "False" at bounding box center [423, 172] width 8 height 7
radio input "true"
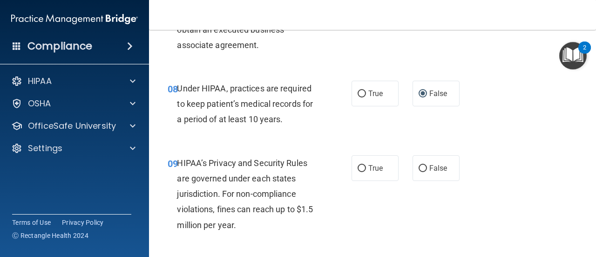
scroll to position [745, 0]
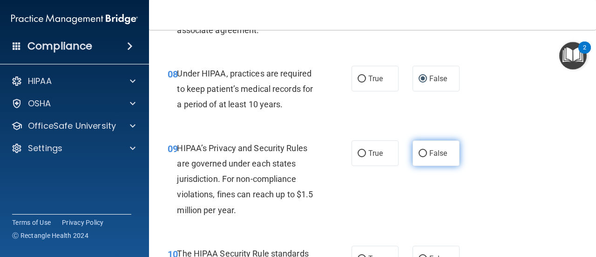
click at [413, 151] on label "False" at bounding box center [436, 153] width 47 height 26
click at [419, 151] on input "False" at bounding box center [423, 153] width 8 height 7
radio input "true"
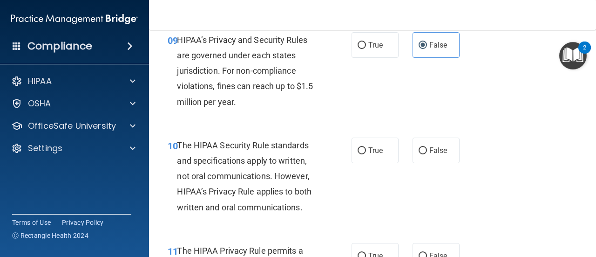
scroll to position [885, 0]
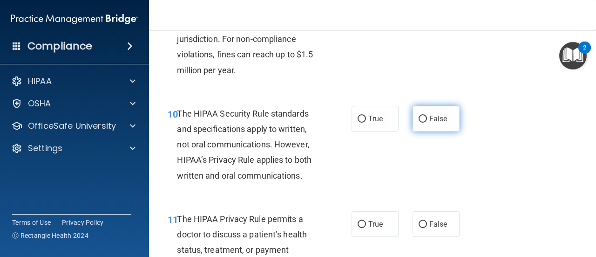
click at [419, 118] on input "False" at bounding box center [423, 119] width 8 height 7
radio input "true"
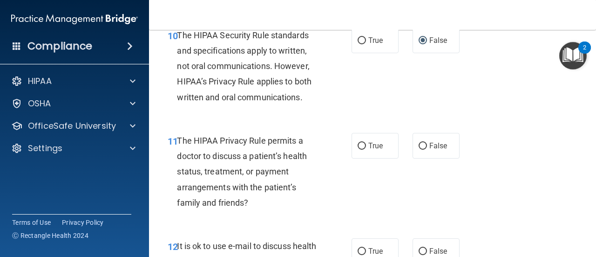
scroll to position [978, 0]
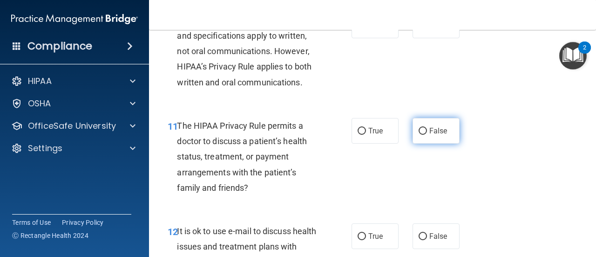
click at [420, 131] on input "False" at bounding box center [423, 131] width 8 height 7
radio input "true"
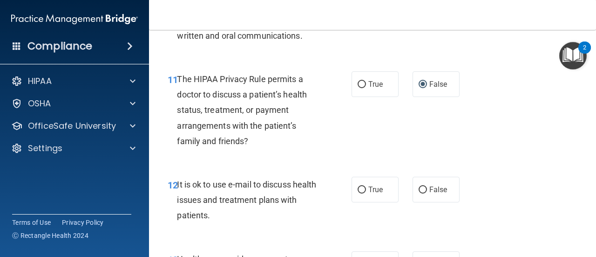
scroll to position [1071, 0]
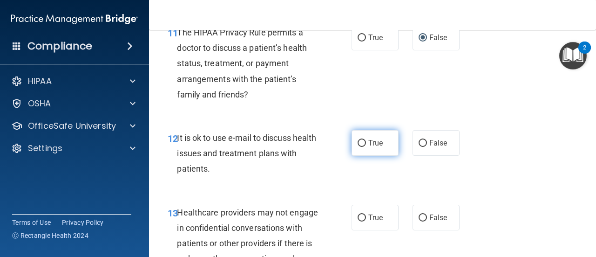
click at [360, 141] on input "True" at bounding box center [362, 143] width 8 height 7
radio input "true"
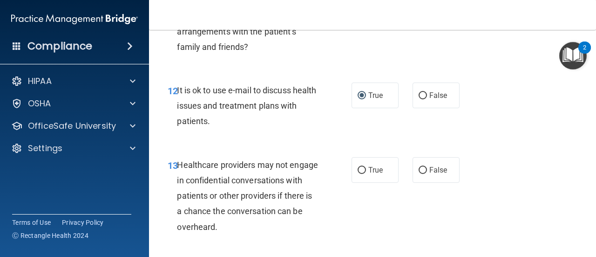
scroll to position [1165, 0]
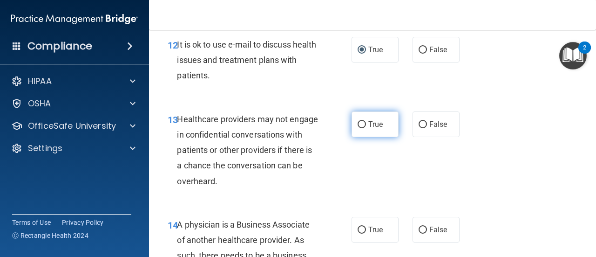
click at [358, 124] on input "True" at bounding box center [362, 124] width 8 height 7
radio input "true"
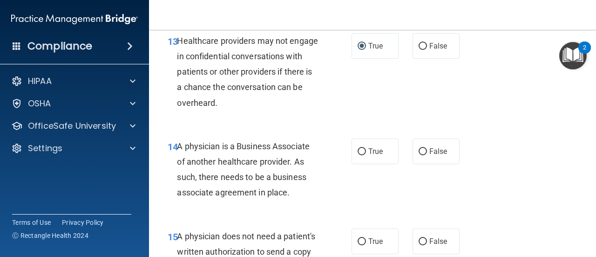
scroll to position [1258, 0]
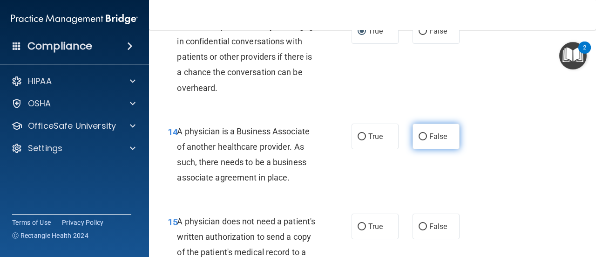
click at [419, 138] on input "False" at bounding box center [423, 136] width 8 height 7
radio input "true"
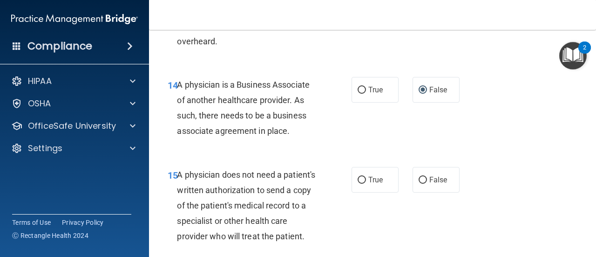
scroll to position [1351, 0]
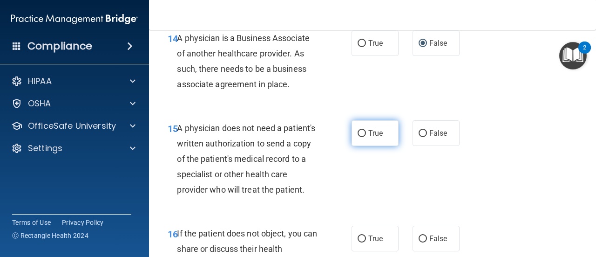
click at [361, 134] on input "True" at bounding box center [362, 133] width 8 height 7
radio input "true"
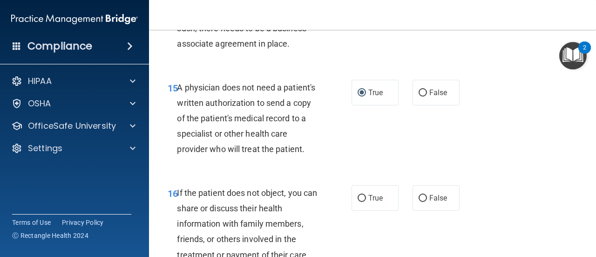
scroll to position [1444, 0]
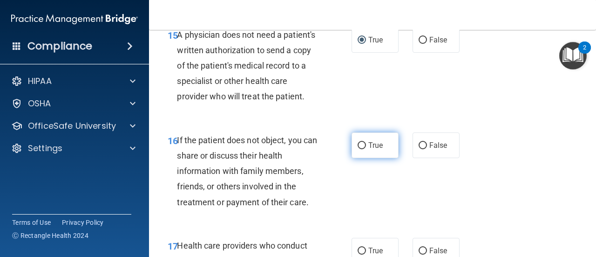
click at [358, 149] on input "True" at bounding box center [362, 145] width 8 height 7
radio input "true"
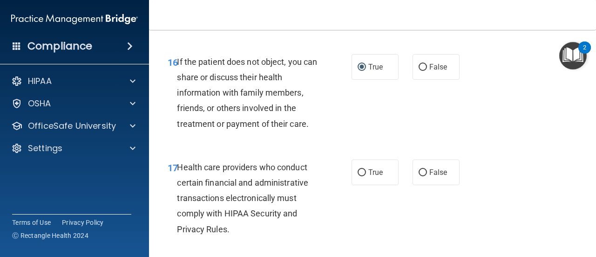
scroll to position [1537, 0]
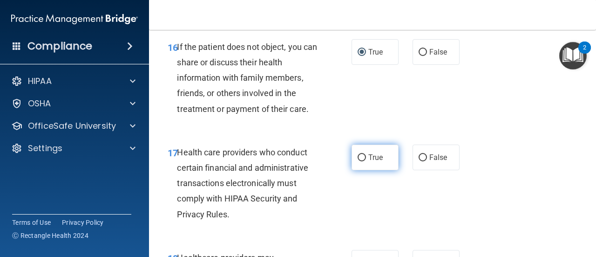
click at [359, 161] on input "True" at bounding box center [362, 157] width 8 height 7
radio input "true"
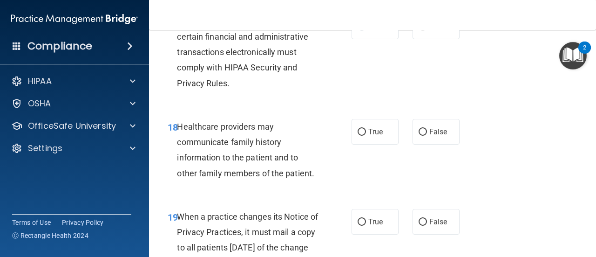
scroll to position [1677, 0]
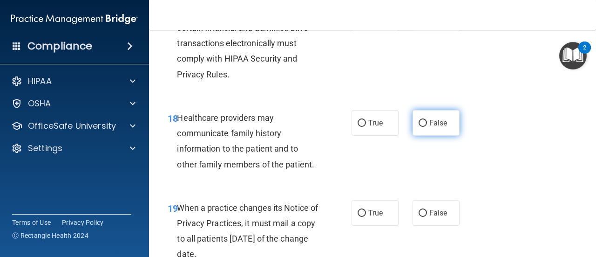
click at [420, 127] on input "False" at bounding box center [423, 123] width 8 height 7
radio input "true"
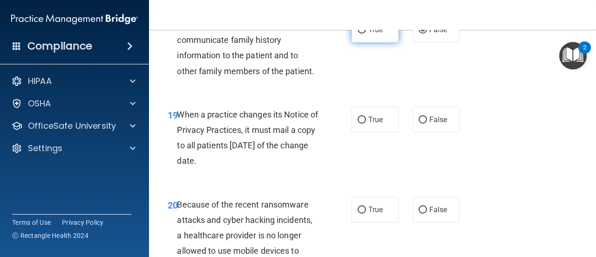
click at [358, 34] on input "True" at bounding box center [362, 30] width 8 height 7
radio input "true"
radio input "false"
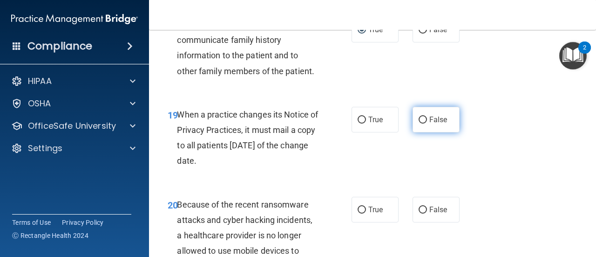
click at [420, 123] on input "False" at bounding box center [423, 119] width 8 height 7
radio input "true"
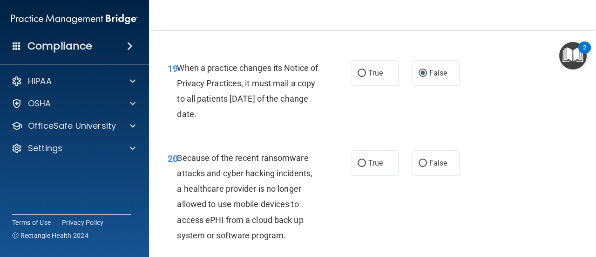
scroll to position [1863, 0]
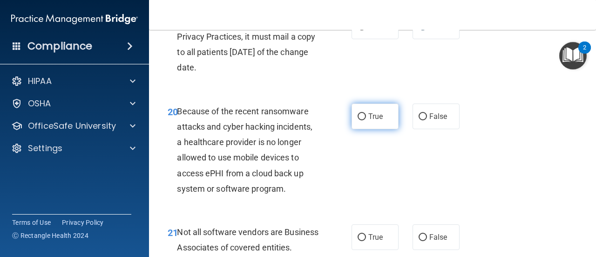
click at [361, 120] on input "True" at bounding box center [362, 116] width 8 height 7
radio input "true"
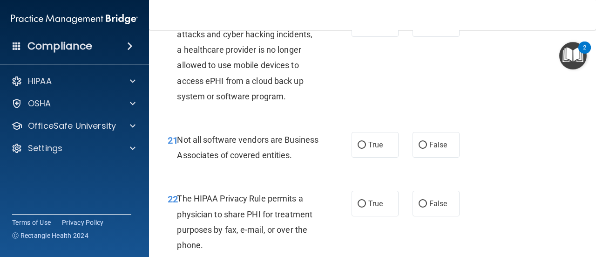
scroll to position [1957, 0]
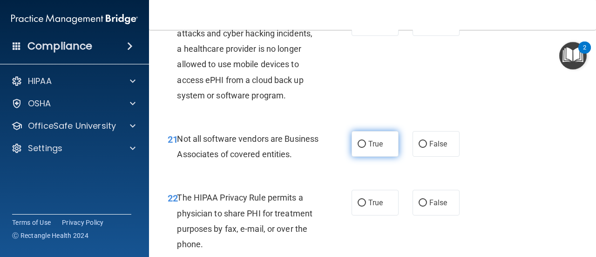
click at [358, 148] on input "True" at bounding box center [362, 144] width 8 height 7
radio input "true"
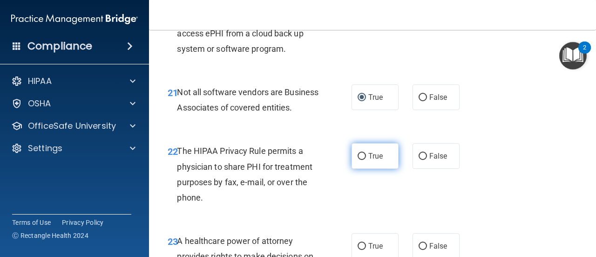
click at [358, 160] on input "True" at bounding box center [362, 156] width 8 height 7
radio input "true"
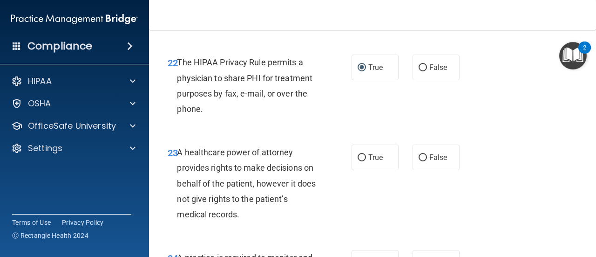
scroll to position [2143, 0]
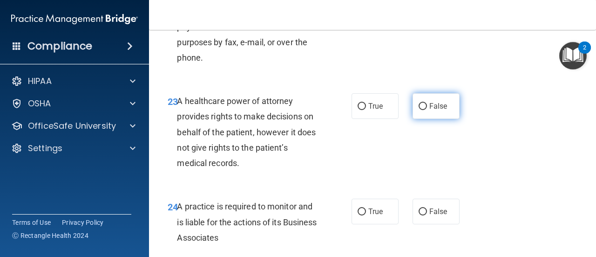
click at [422, 110] on input "False" at bounding box center [423, 106] width 8 height 7
radio input "true"
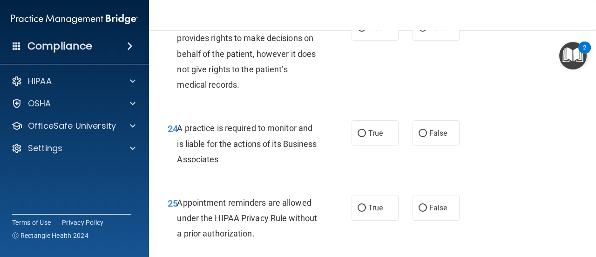
scroll to position [2236, 0]
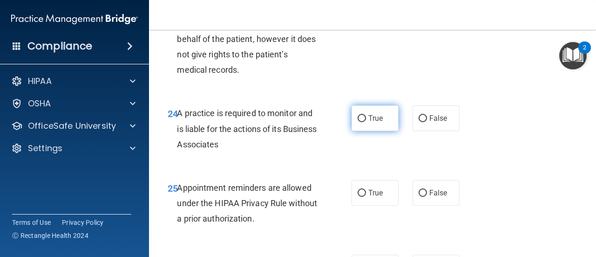
click at [358, 122] on input "True" at bounding box center [362, 118] width 8 height 7
radio input "true"
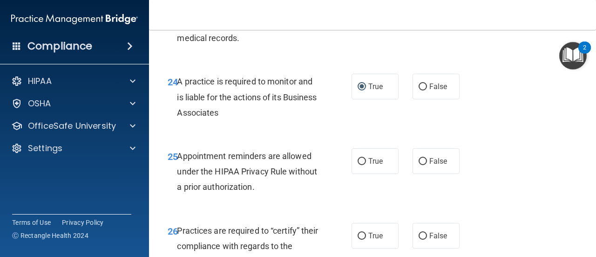
scroll to position [2283, 0]
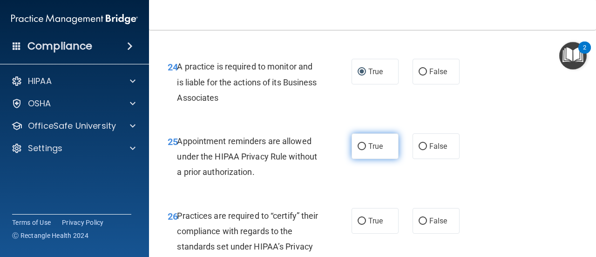
click at [360, 150] on input "True" at bounding box center [362, 146] width 8 height 7
radio input "true"
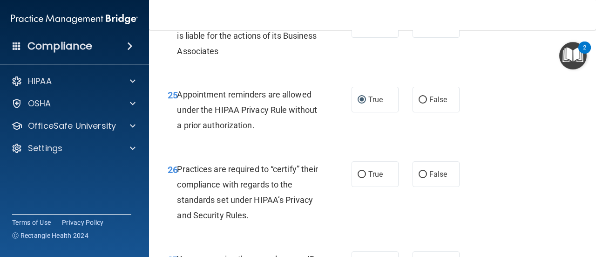
scroll to position [2376, 0]
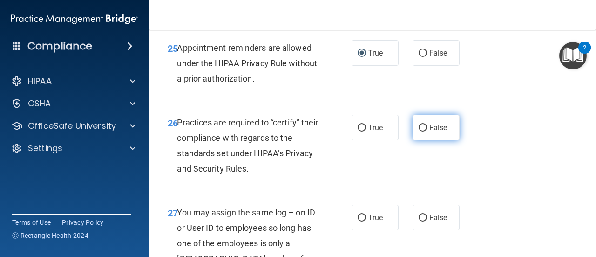
click at [419, 131] on input "False" at bounding box center [423, 127] width 8 height 7
radio input "true"
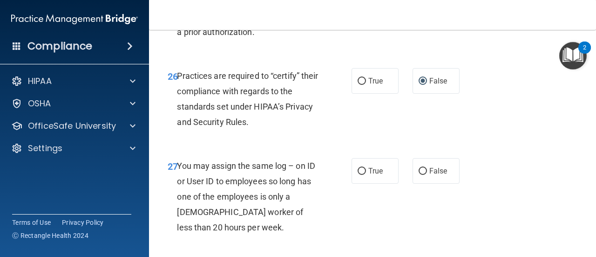
scroll to position [2469, 0]
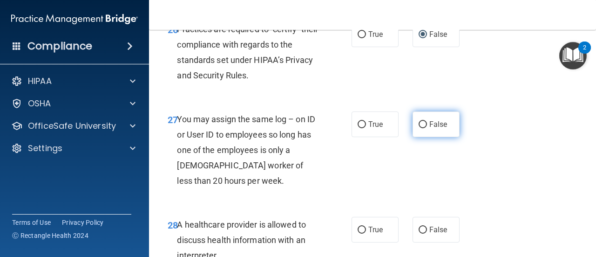
click at [419, 128] on input "False" at bounding box center [423, 124] width 8 height 7
radio input "true"
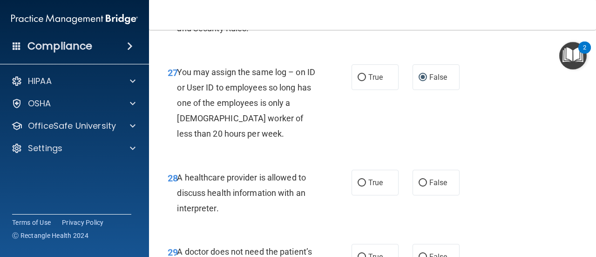
scroll to position [2562, 0]
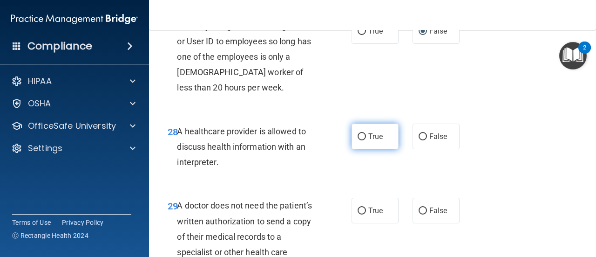
click at [359, 140] on input "True" at bounding box center [362, 136] width 8 height 7
radio input "true"
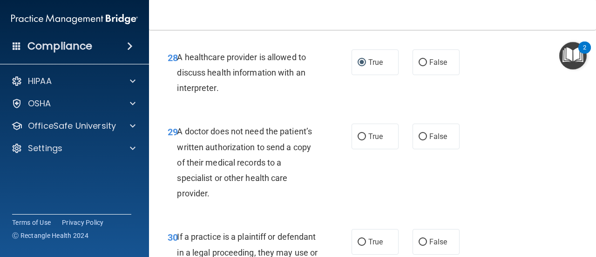
scroll to position [2655, 0]
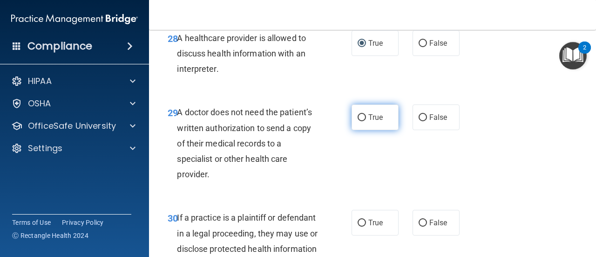
click at [358, 121] on input "True" at bounding box center [362, 117] width 8 height 7
radio input "true"
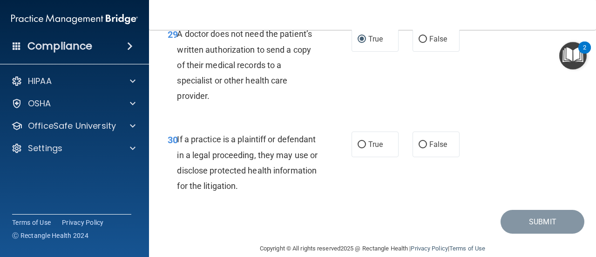
scroll to position [2749, 0]
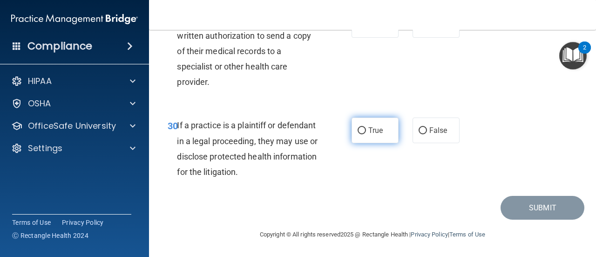
click at [358, 134] on input "True" at bounding box center [362, 130] width 8 height 7
radio input "true"
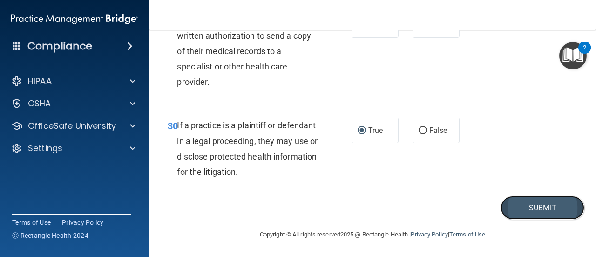
click at [522, 219] on button "Submit" at bounding box center [543, 208] width 84 height 24
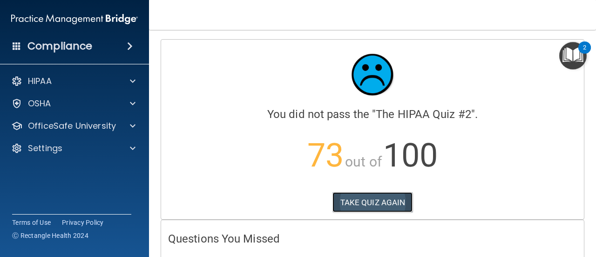
click at [362, 200] on button "TAKE QUIZ AGAIN" at bounding box center [373, 202] width 81 height 20
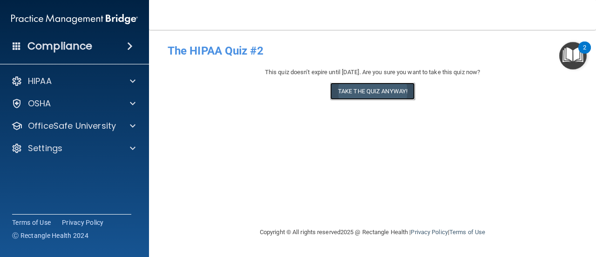
click at [386, 92] on button "Take the quiz anyway!" at bounding box center [372, 90] width 85 height 17
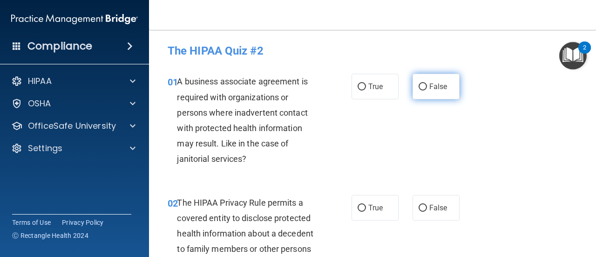
click at [419, 89] on input "False" at bounding box center [423, 86] width 8 height 7
radio input "true"
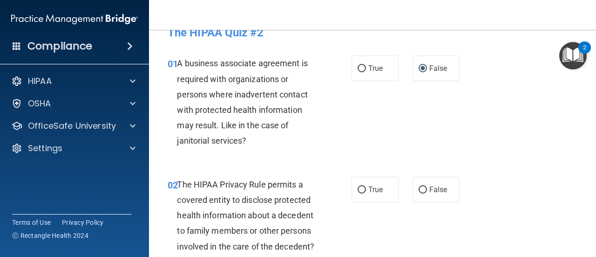
scroll to position [47, 0]
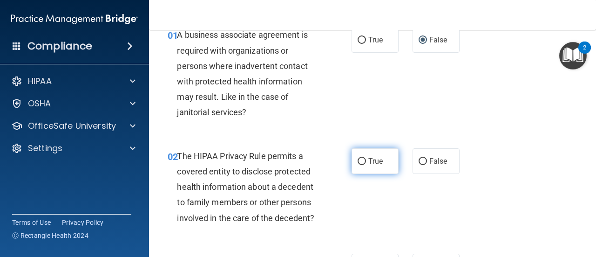
click at [360, 160] on input "True" at bounding box center [362, 161] width 8 height 7
radio input "true"
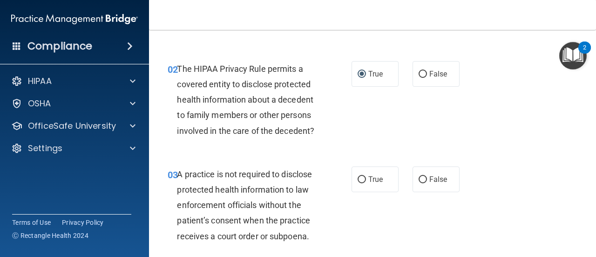
scroll to position [140, 0]
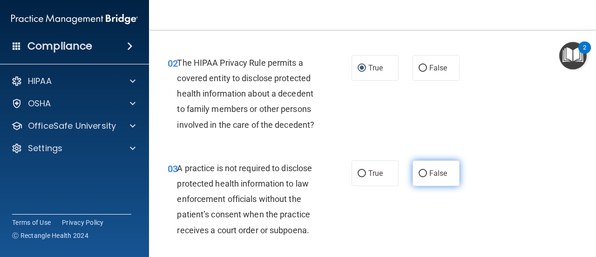
click at [419, 171] on input "False" at bounding box center [423, 173] width 8 height 7
radio input "true"
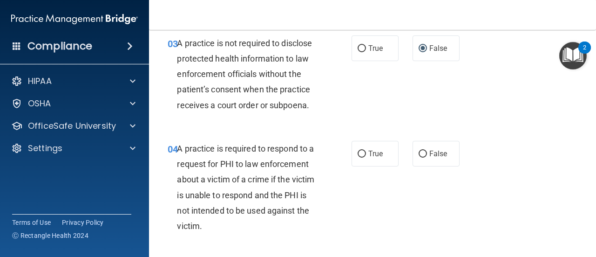
scroll to position [280, 0]
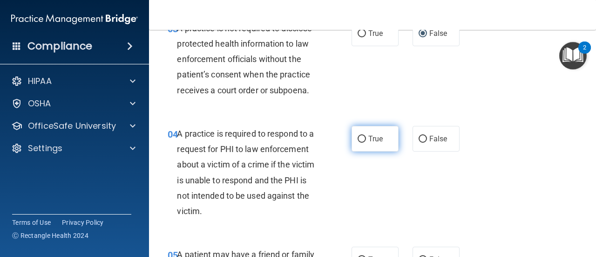
click at [358, 138] on input "True" at bounding box center [362, 139] width 8 height 7
radio input "true"
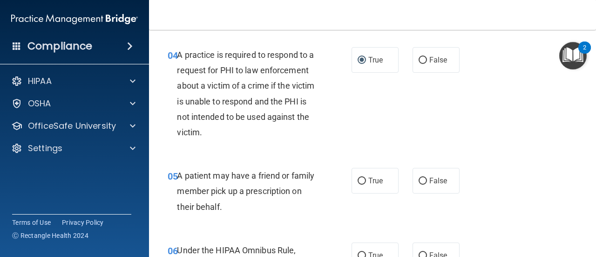
scroll to position [373, 0]
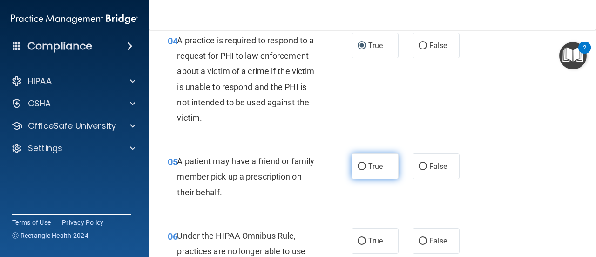
click at [358, 166] on input "True" at bounding box center [362, 166] width 8 height 7
radio input "true"
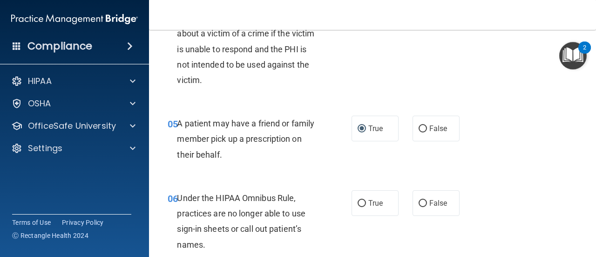
scroll to position [419, 0]
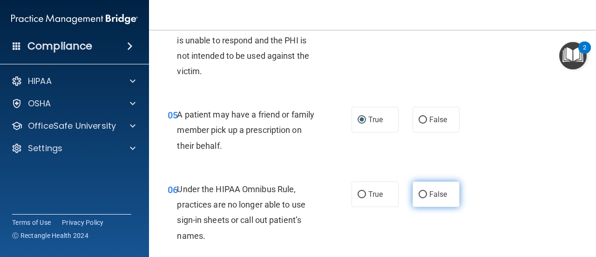
click at [419, 195] on input "False" at bounding box center [423, 194] width 8 height 7
radio input "true"
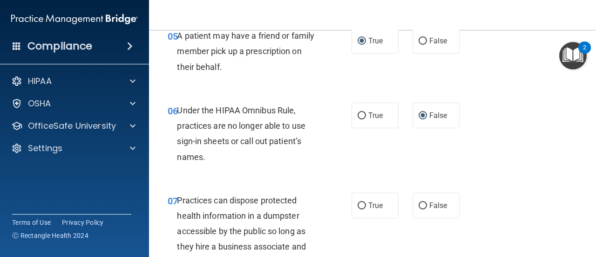
scroll to position [512, 0]
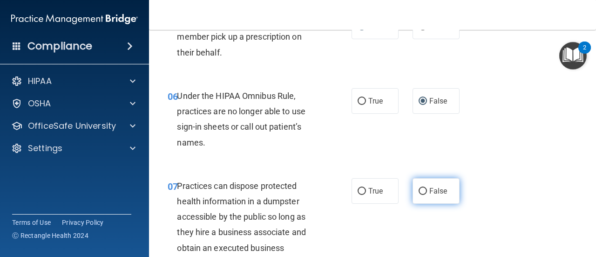
click at [419, 191] on input "False" at bounding box center [423, 191] width 8 height 7
radio input "true"
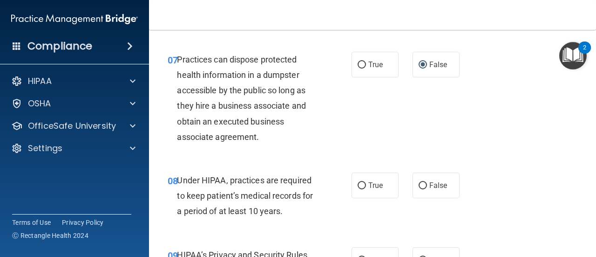
scroll to position [652, 0]
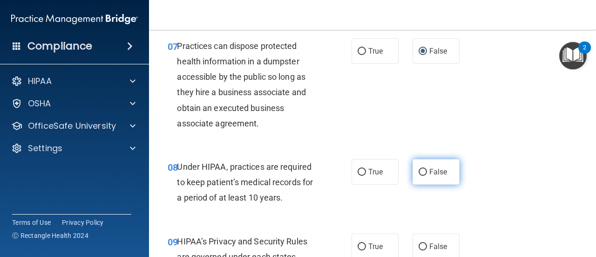
click at [419, 172] on input "False" at bounding box center [423, 172] width 8 height 7
radio input "true"
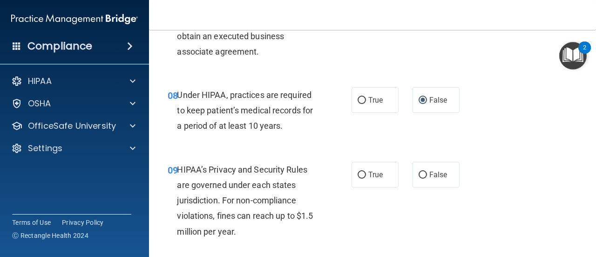
scroll to position [745, 0]
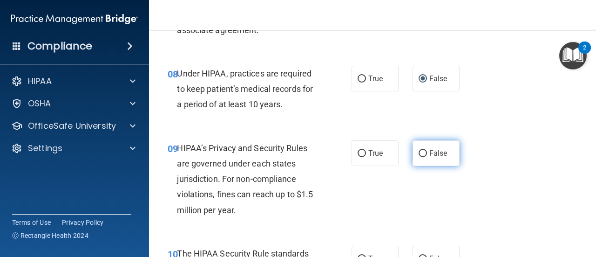
click at [419, 150] on input "False" at bounding box center [423, 153] width 8 height 7
radio input "true"
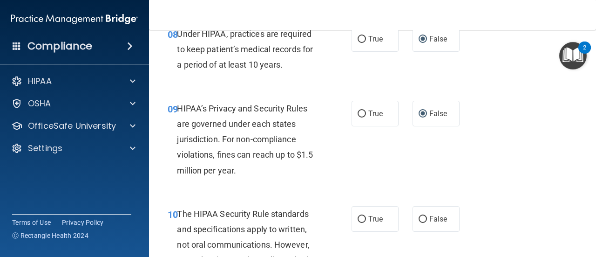
scroll to position [839, 0]
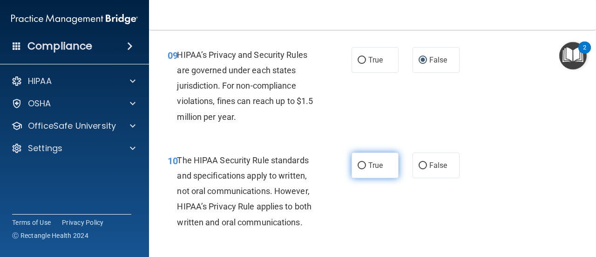
click at [358, 166] on input "True" at bounding box center [362, 165] width 8 height 7
radio input "true"
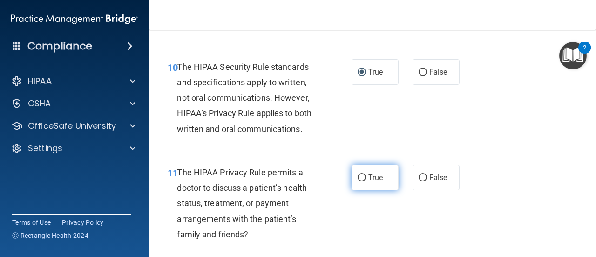
click at [359, 177] on input "True" at bounding box center [362, 177] width 8 height 7
radio input "true"
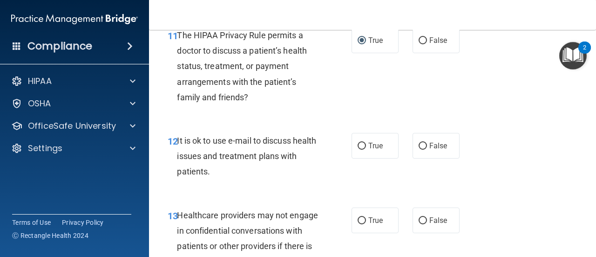
scroll to position [1071, 0]
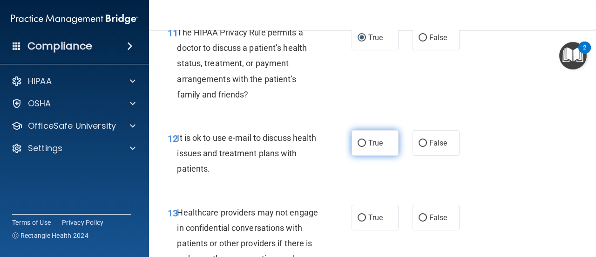
click at [358, 143] on input "True" at bounding box center [362, 143] width 8 height 7
radio input "true"
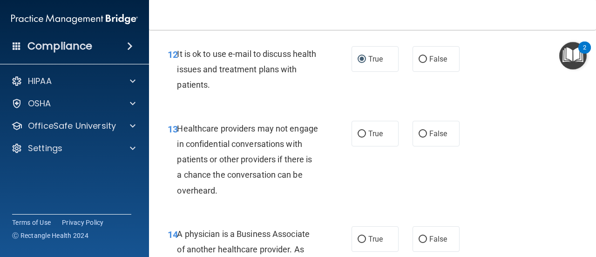
scroll to position [1165, 0]
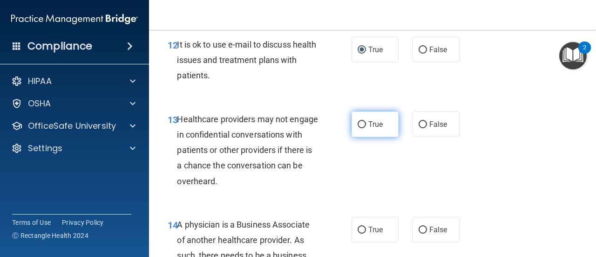
click at [360, 124] on input "True" at bounding box center [362, 124] width 8 height 7
radio input "true"
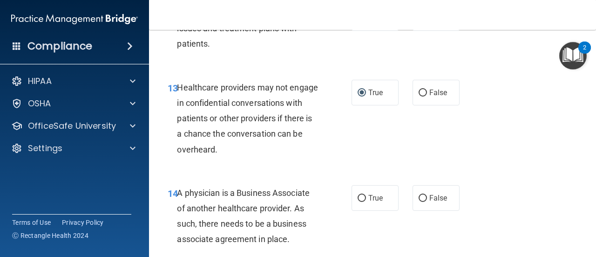
scroll to position [1211, 0]
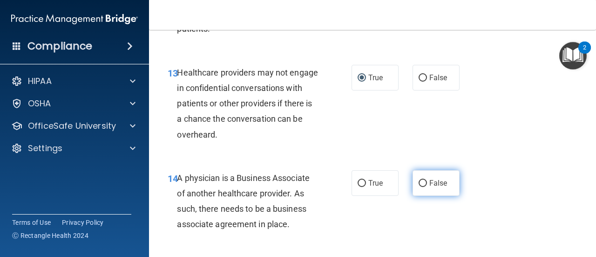
click at [420, 183] on input "False" at bounding box center [423, 183] width 8 height 7
radio input "true"
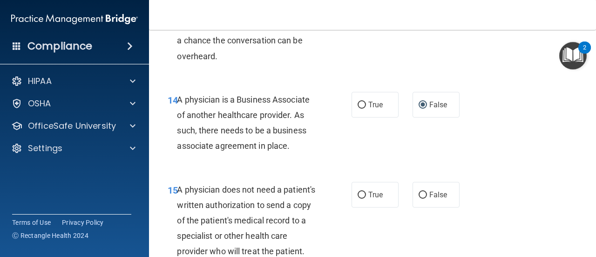
scroll to position [1304, 0]
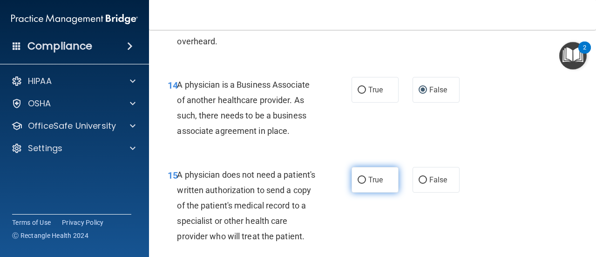
click at [361, 179] on input "True" at bounding box center [362, 180] width 8 height 7
radio input "true"
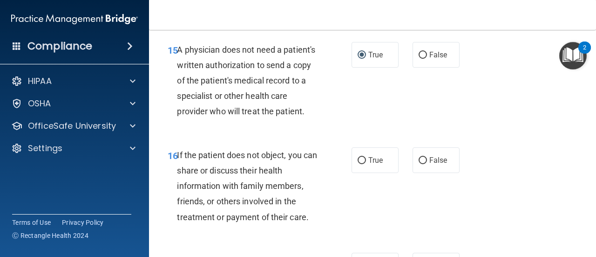
scroll to position [1444, 0]
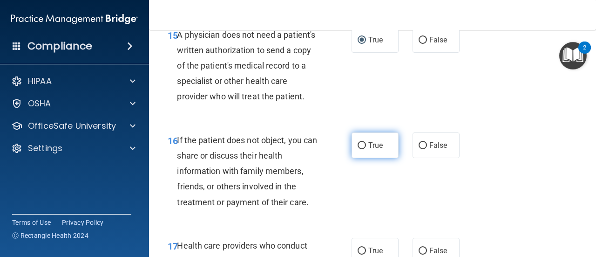
click at [360, 149] on input "True" at bounding box center [362, 145] width 8 height 7
radio input "true"
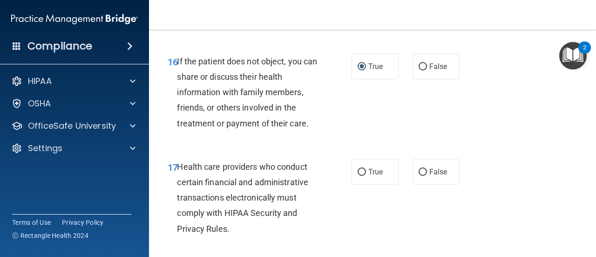
scroll to position [1537, 0]
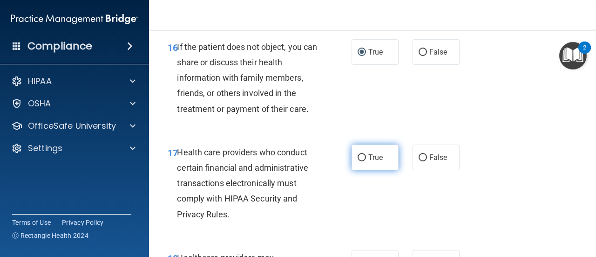
click at [358, 161] on input "True" at bounding box center [362, 157] width 8 height 7
radio input "true"
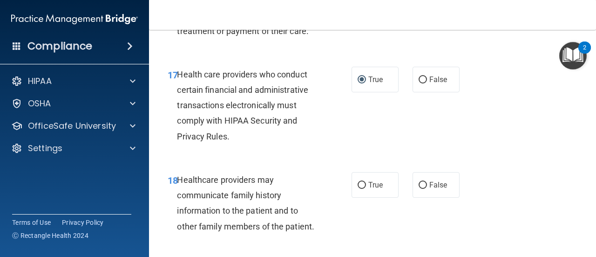
scroll to position [1630, 0]
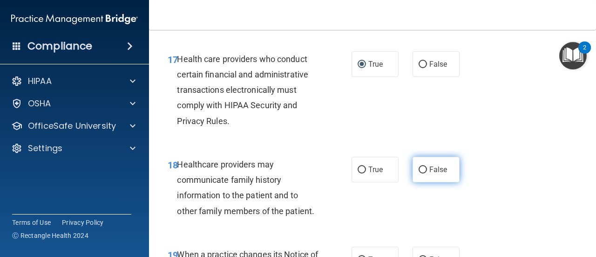
click at [419, 173] on input "False" at bounding box center [423, 169] width 8 height 7
radio input "true"
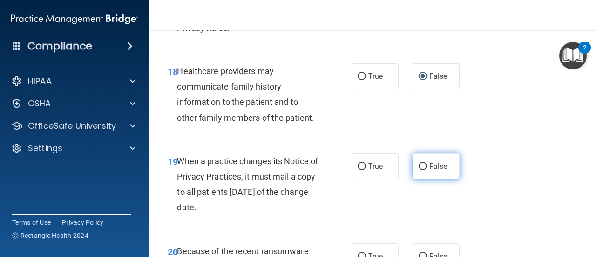
click at [419, 170] on input "False" at bounding box center [423, 166] width 8 height 7
radio input "true"
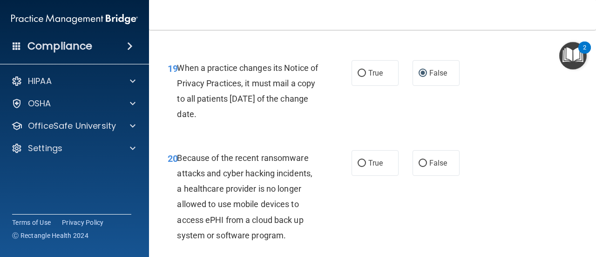
scroll to position [1863, 0]
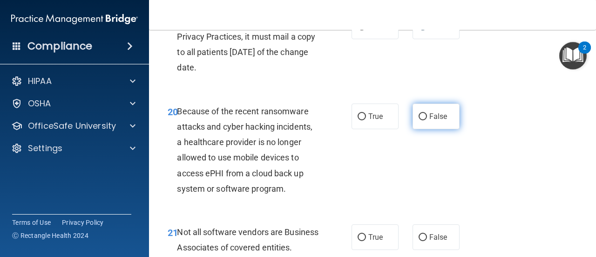
click at [419, 120] on input "False" at bounding box center [423, 116] width 8 height 7
radio input "true"
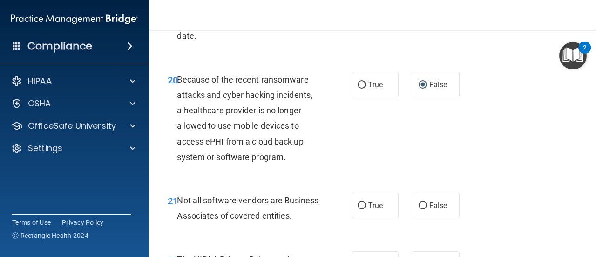
scroll to position [1910, 0]
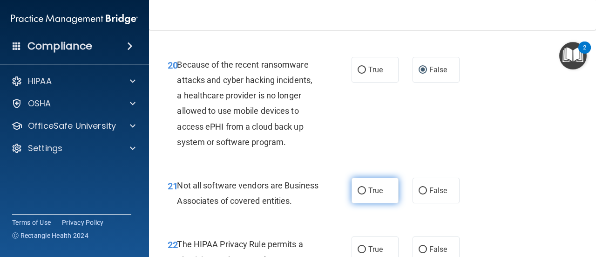
click at [358, 194] on input "True" at bounding box center [362, 190] width 8 height 7
radio input "true"
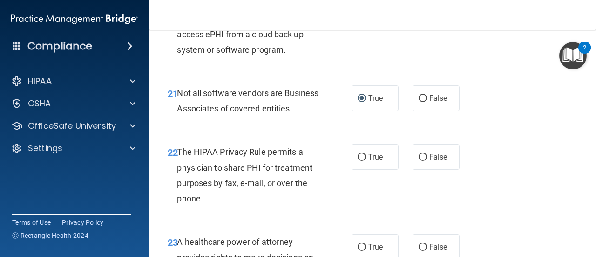
scroll to position [2003, 0]
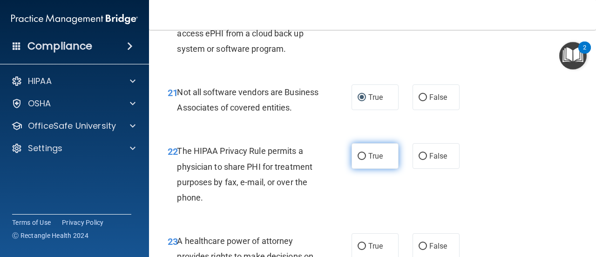
click at [360, 160] on input "True" at bounding box center [362, 156] width 8 height 7
radio input "true"
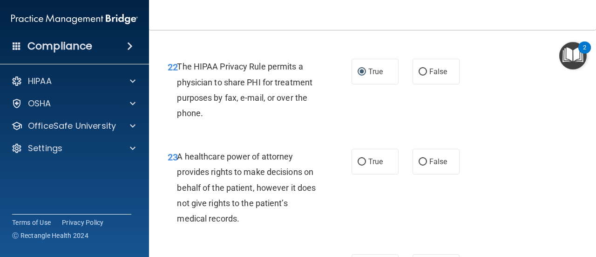
scroll to position [2096, 0]
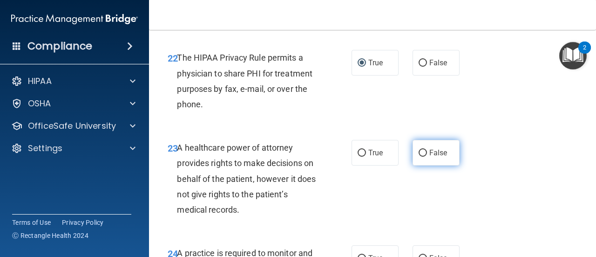
click at [420, 157] on input "False" at bounding box center [423, 153] width 8 height 7
radio input "true"
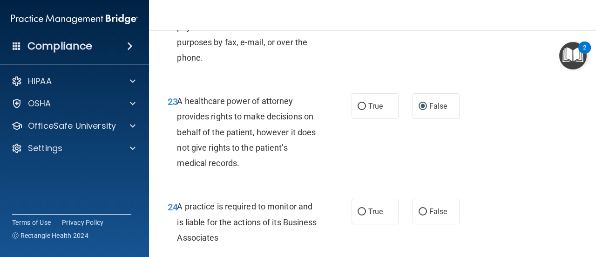
scroll to position [2190, 0]
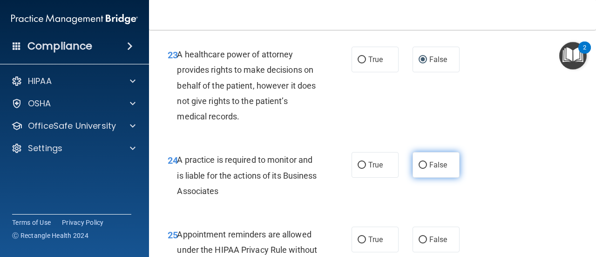
click at [419, 169] on input "False" at bounding box center [423, 165] width 8 height 7
radio input "true"
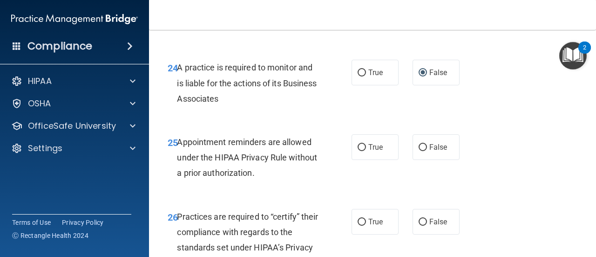
scroll to position [2283, 0]
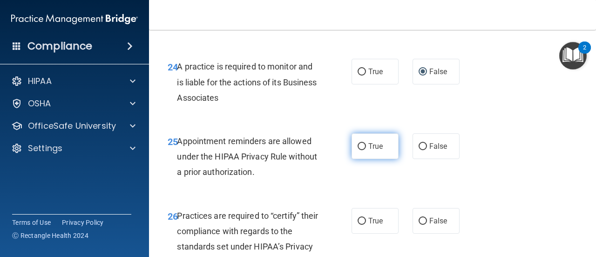
click at [358, 150] on input "True" at bounding box center [362, 146] width 8 height 7
radio input "true"
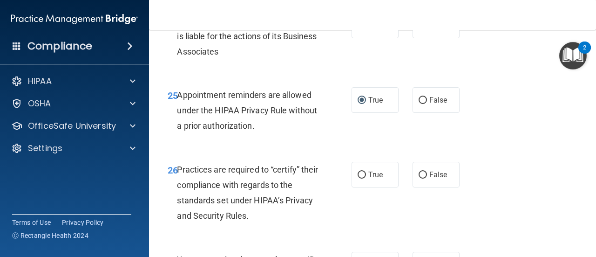
scroll to position [2376, 0]
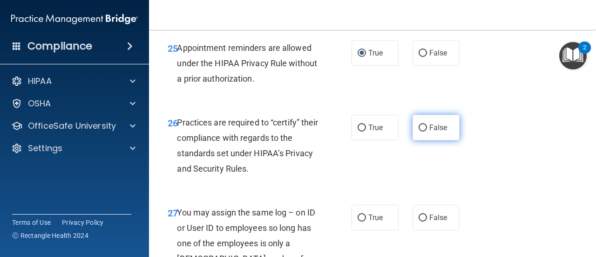
click at [419, 131] on input "False" at bounding box center [423, 127] width 8 height 7
radio input "true"
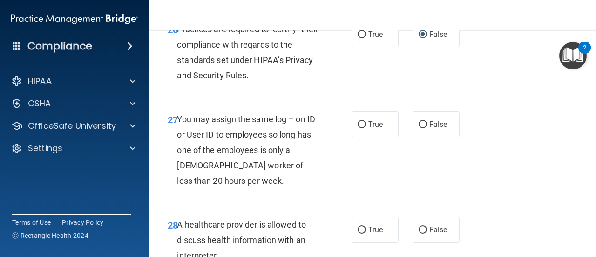
scroll to position [2516, 0]
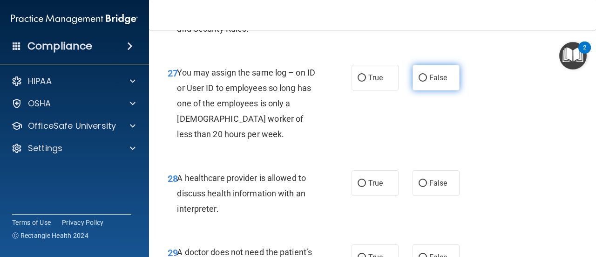
click at [419, 82] on input "False" at bounding box center [423, 78] width 8 height 7
radio input "true"
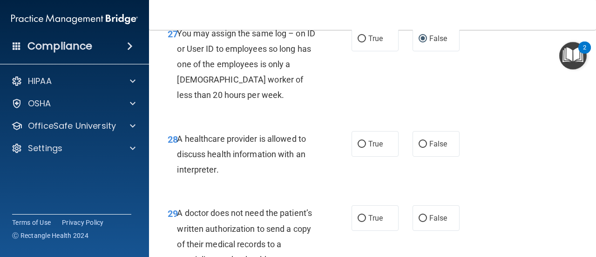
scroll to position [2609, 0]
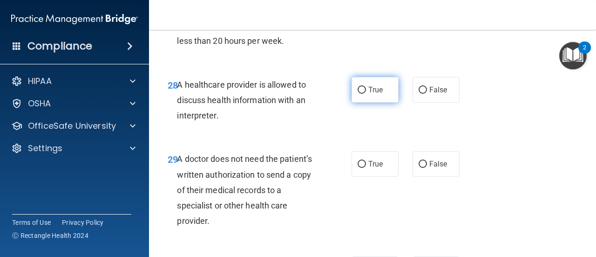
click at [358, 94] on input "True" at bounding box center [362, 90] width 8 height 7
radio input "true"
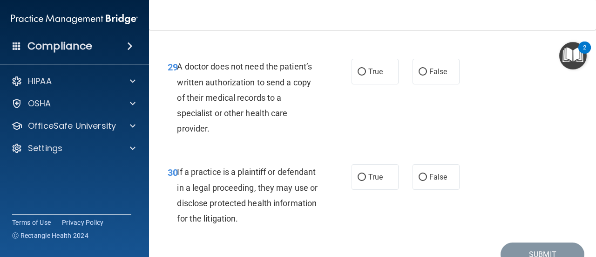
scroll to position [2702, 0]
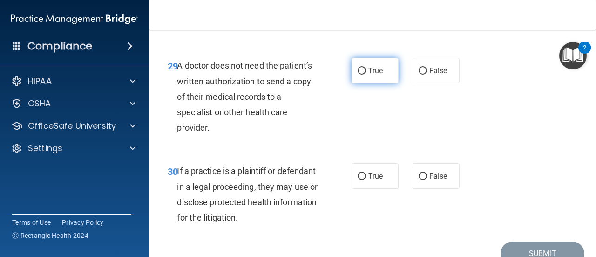
click at [360, 75] on input "True" at bounding box center [362, 71] width 8 height 7
radio input "true"
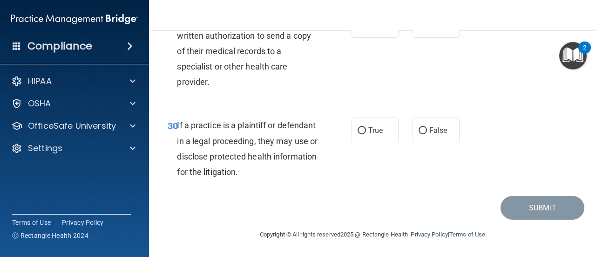
scroll to position [2778, 0]
click at [361, 132] on input "True" at bounding box center [362, 130] width 8 height 7
radio input "true"
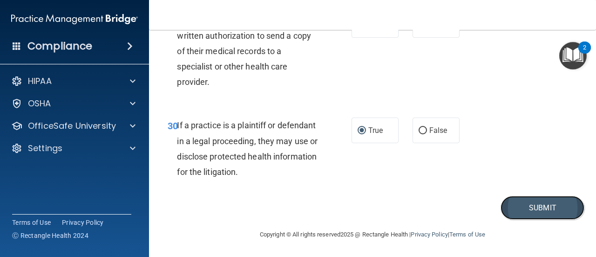
click at [517, 205] on button "Submit" at bounding box center [543, 208] width 84 height 24
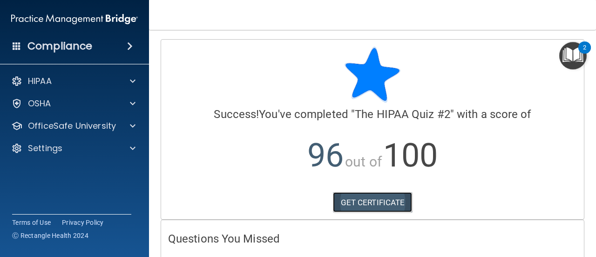
click at [362, 198] on link "GET CERTIFICATE" at bounding box center [373, 202] width 80 height 20
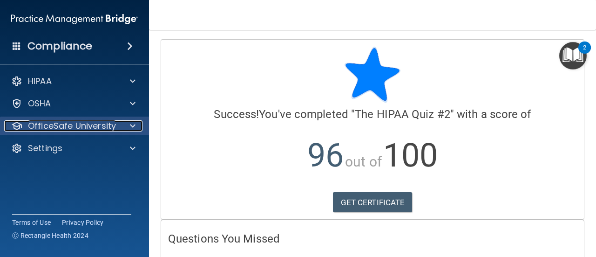
click at [78, 125] on p "OfficeSafe University" at bounding box center [72, 125] width 88 height 11
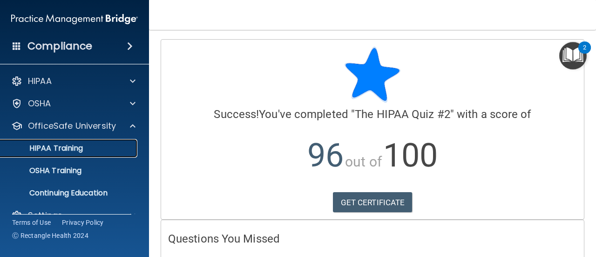
click at [82, 151] on p "HIPAA Training" at bounding box center [44, 147] width 77 height 9
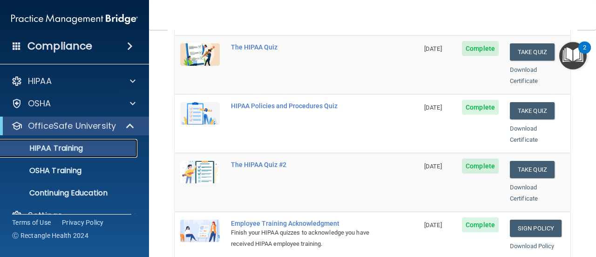
scroll to position [186, 0]
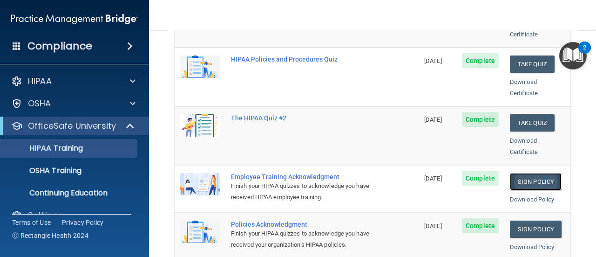
click at [514, 173] on link "Sign Policy" at bounding box center [536, 181] width 52 height 17
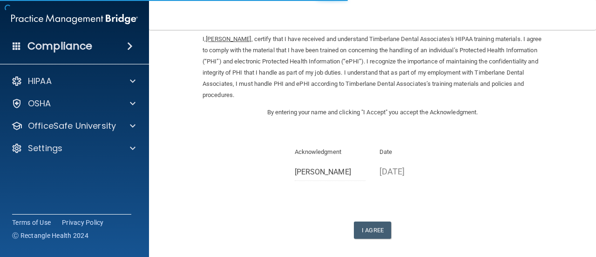
scroll to position [80, 0]
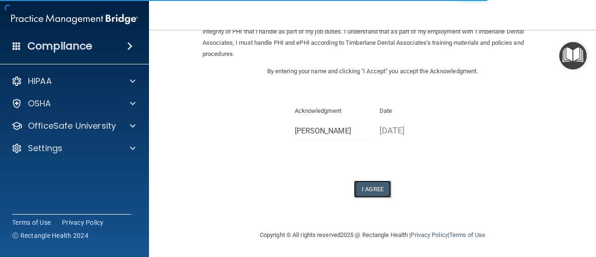
click at [369, 191] on button "I Agree" at bounding box center [372, 188] width 37 height 17
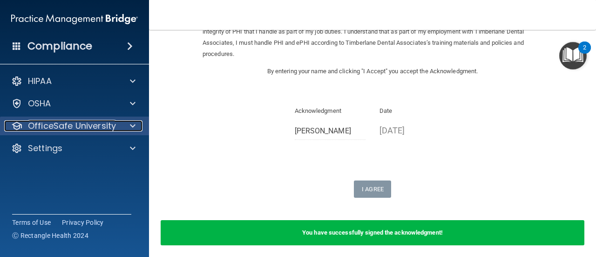
click at [78, 124] on p "OfficeSafe University" at bounding box center [72, 125] width 88 height 11
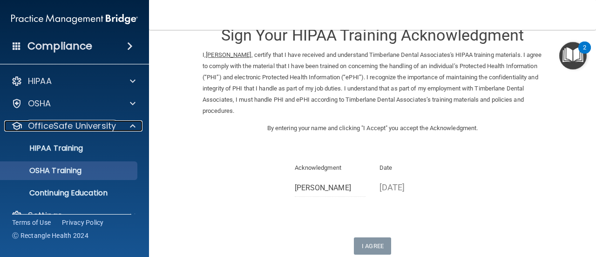
scroll to position [18, 0]
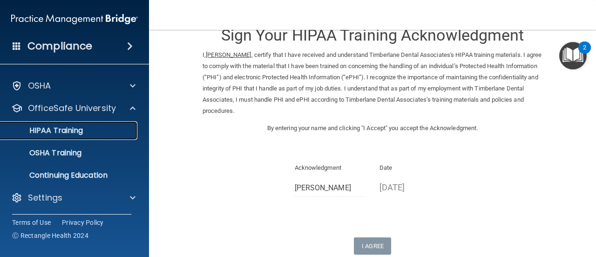
click at [75, 130] on p "HIPAA Training" at bounding box center [44, 130] width 77 height 9
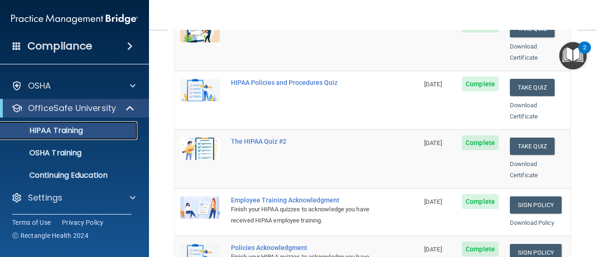
scroll to position [256, 0]
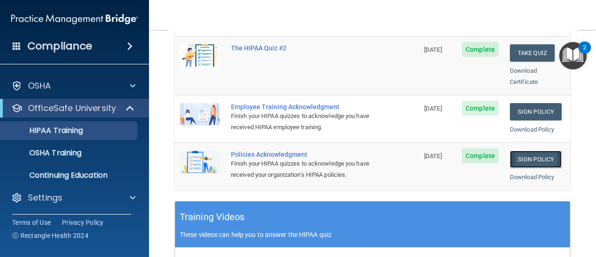
click at [533, 150] on link "Sign Policy" at bounding box center [536, 158] width 52 height 17
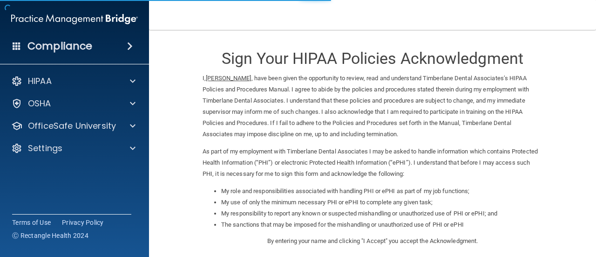
scroll to position [170, 0]
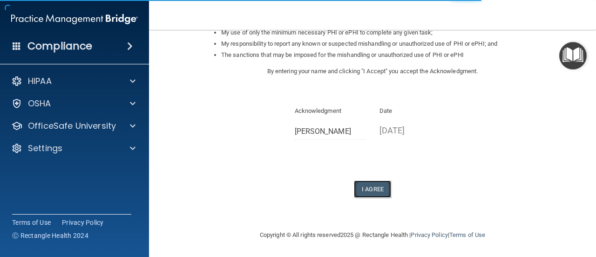
click at [373, 191] on button "I Agree" at bounding box center [372, 188] width 37 height 17
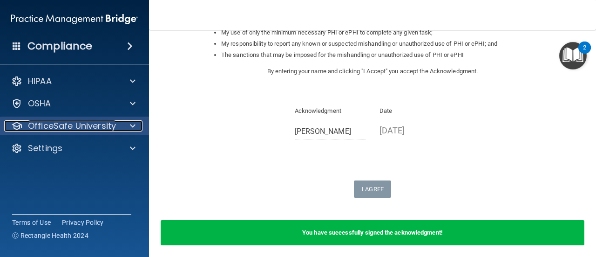
click at [100, 122] on p "OfficeSafe University" at bounding box center [72, 125] width 88 height 11
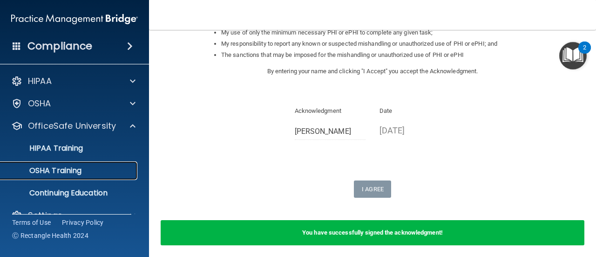
click at [109, 178] on link "OSHA Training" at bounding box center [64, 170] width 147 height 19
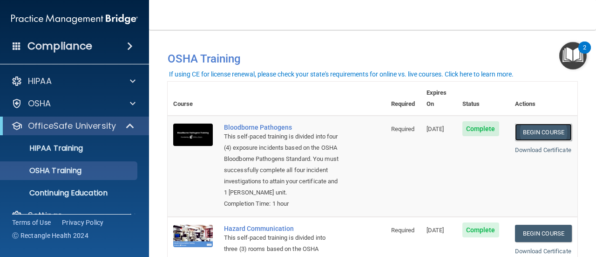
click at [544, 123] on link "Begin Course" at bounding box center [543, 131] width 57 height 17
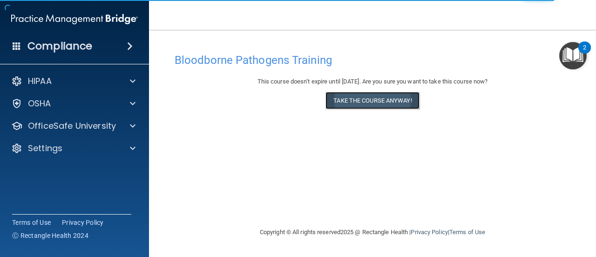
click at [385, 104] on button "Take the course anyway!" at bounding box center [373, 100] width 94 height 17
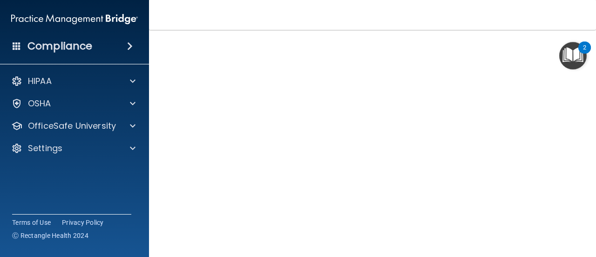
scroll to position [61, 0]
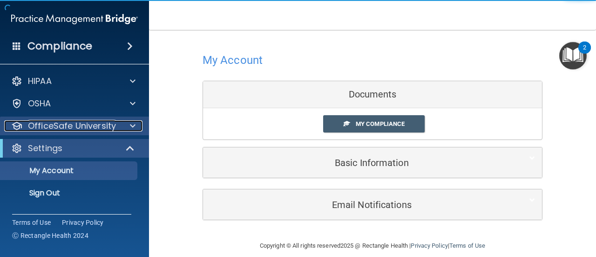
click at [95, 128] on p "OfficeSafe University" at bounding box center [72, 125] width 88 height 11
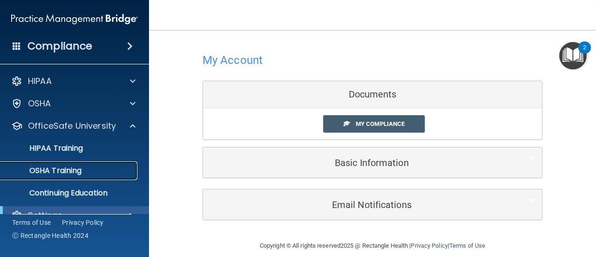
click at [83, 168] on div "OSHA Training" at bounding box center [69, 170] width 127 height 9
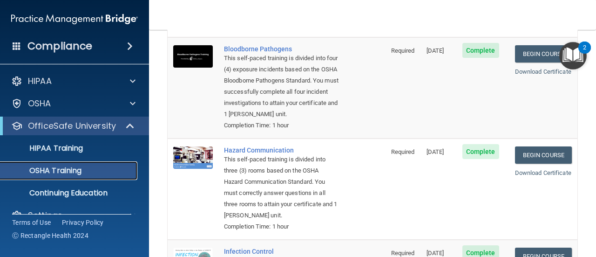
scroll to position [93, 0]
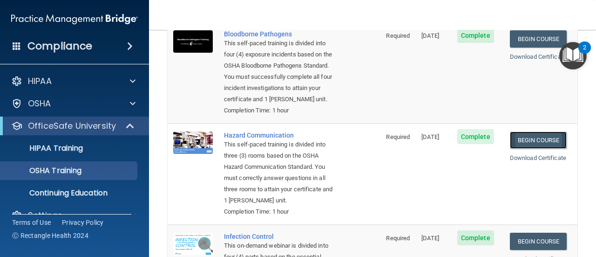
click at [539, 144] on link "Begin Course" at bounding box center [538, 139] width 57 height 17
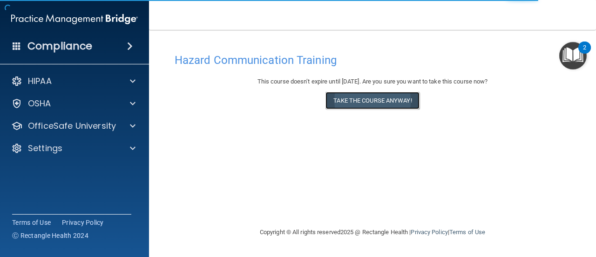
click at [399, 102] on button "Take the course anyway!" at bounding box center [373, 100] width 94 height 17
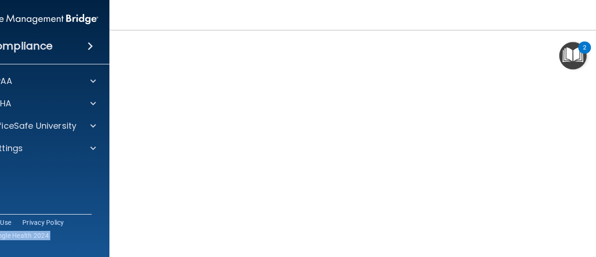
scroll to position [62, 0]
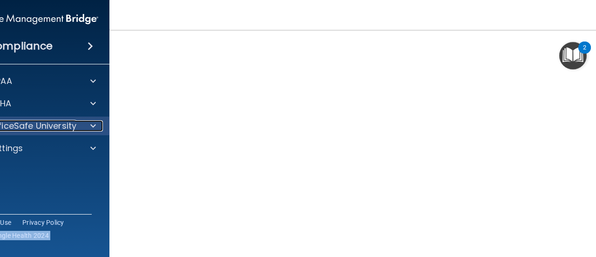
click at [45, 127] on p "OfficeSafe University" at bounding box center [32, 125] width 88 height 11
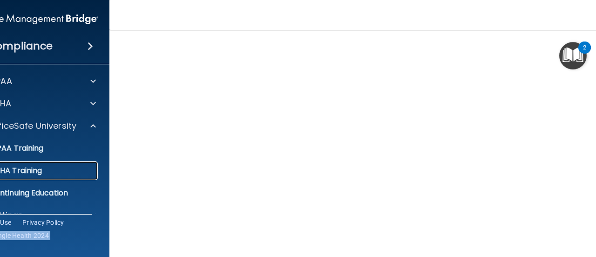
click at [43, 169] on div "OSHA Training" at bounding box center [29, 170] width 127 height 9
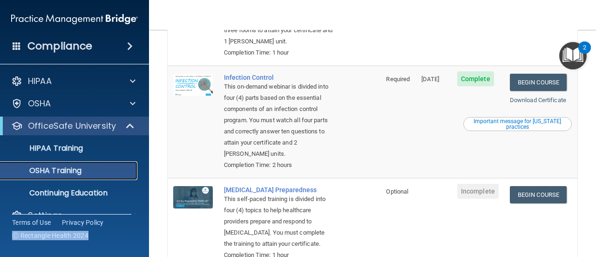
scroll to position [202, 0]
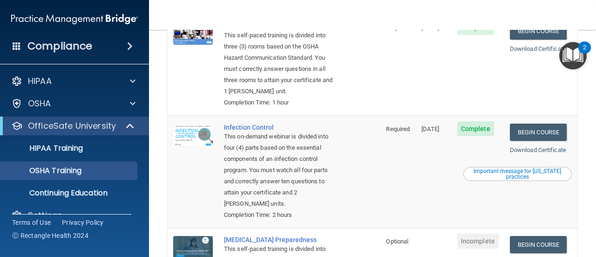
click at [480, 136] on span "Complete" at bounding box center [475, 128] width 37 height 15
click at [546, 141] on link "Begin Course" at bounding box center [538, 131] width 57 height 17
click at [72, 129] on p "OfficeSafe University" at bounding box center [72, 125] width 88 height 11
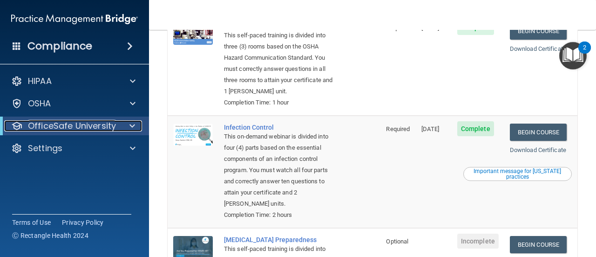
click at [66, 123] on p "OfficeSafe University" at bounding box center [72, 125] width 88 height 11
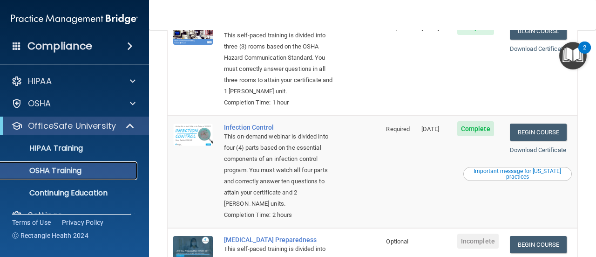
click at [63, 173] on p "OSHA Training" at bounding box center [43, 170] width 75 height 9
click at [529, 141] on link "Begin Course" at bounding box center [538, 131] width 57 height 17
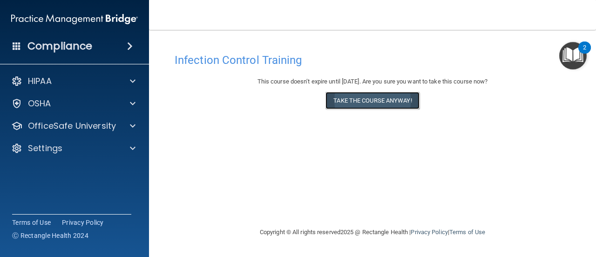
click at [389, 102] on button "Take the course anyway!" at bounding box center [373, 100] width 94 height 17
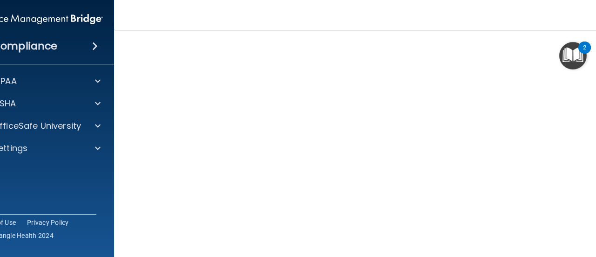
scroll to position [96, 0]
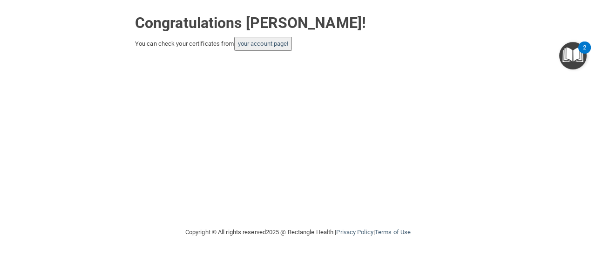
click at [263, 48] on button "your account page!" at bounding box center [263, 44] width 58 height 14
click at [263, 46] on link "your account page!" at bounding box center [263, 43] width 51 height 7
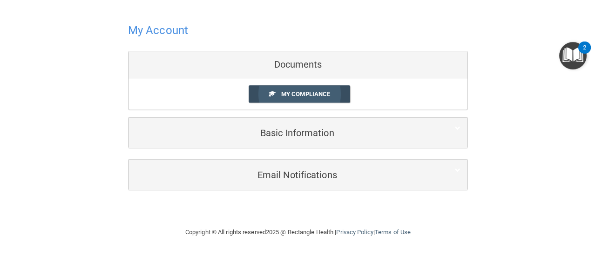
click at [331, 99] on link "My Compliance" at bounding box center [300, 93] width 102 height 17
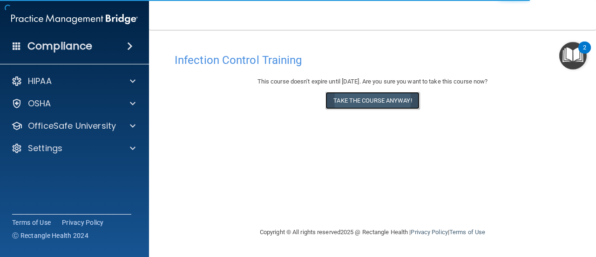
click at [381, 104] on button "Take the course anyway!" at bounding box center [373, 100] width 94 height 17
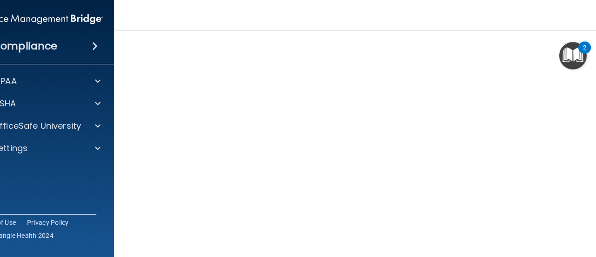
scroll to position [142, 0]
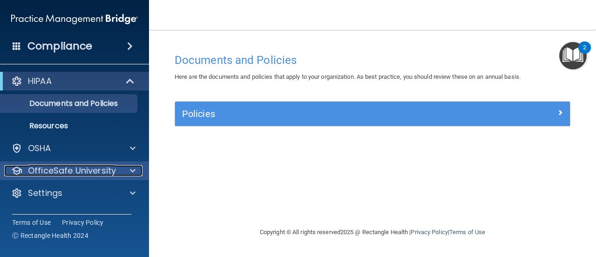
click at [89, 169] on p "OfficeSafe University" at bounding box center [72, 170] width 88 height 11
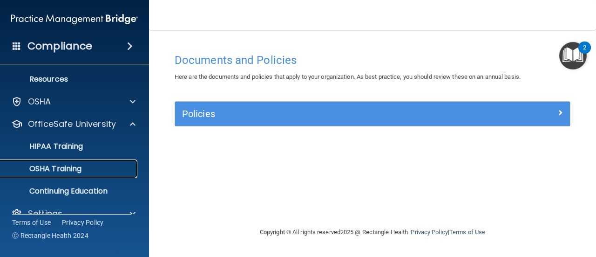
click at [89, 166] on div "OSHA Training" at bounding box center [69, 168] width 127 height 9
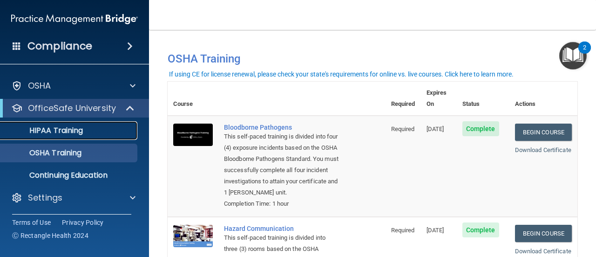
click at [112, 133] on div "HIPAA Training" at bounding box center [69, 130] width 127 height 9
